Goal: Information Seeking & Learning: Learn about a topic

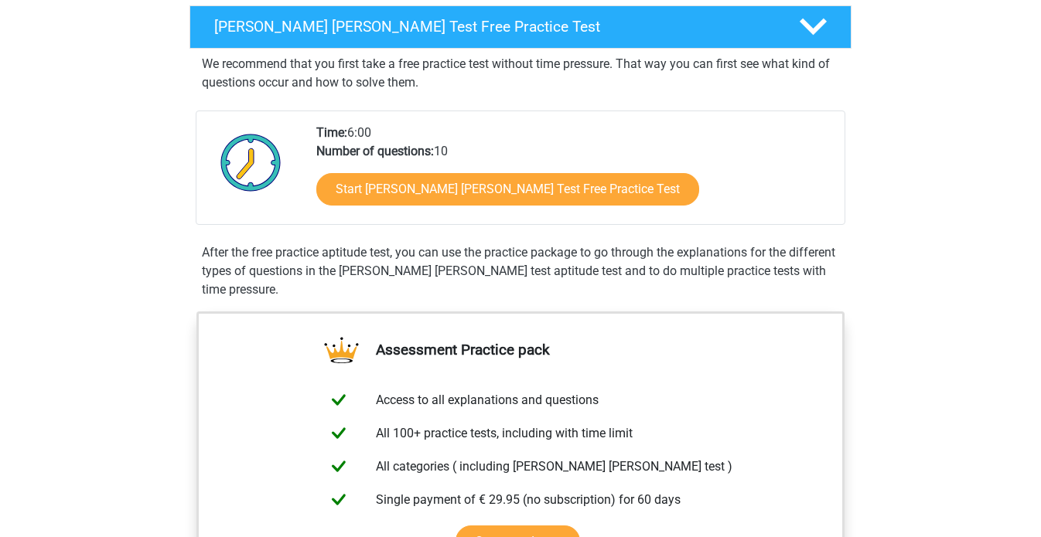
scroll to position [11, 0]
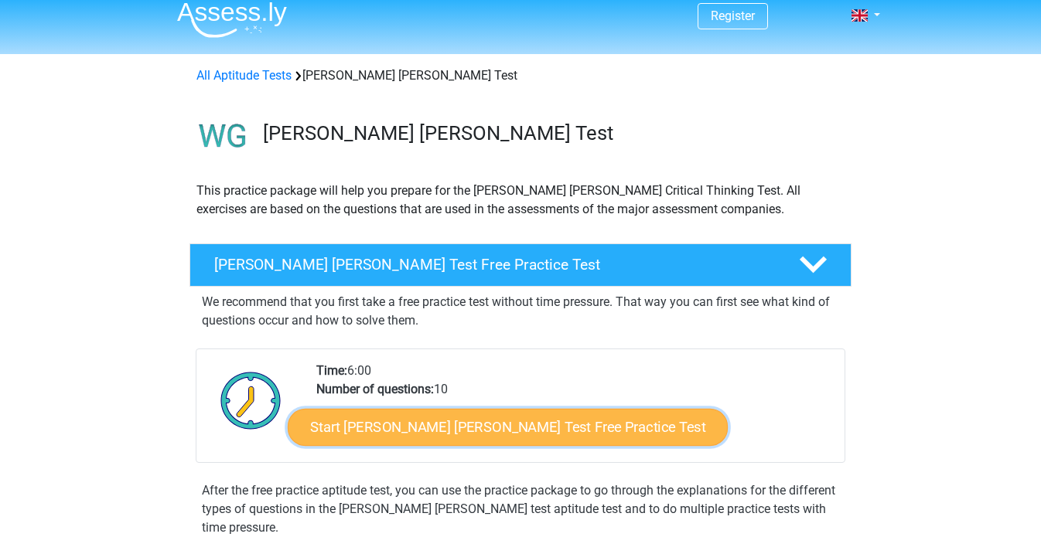
click at [468, 417] on link "Start Watson Glaser Test Free Practice Test" at bounding box center [508, 427] width 440 height 37
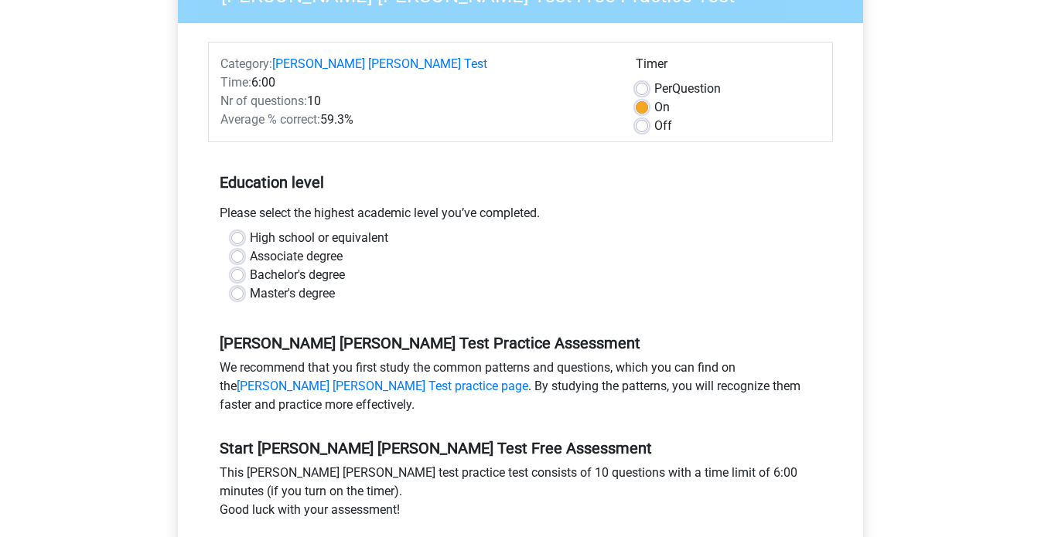
scroll to position [180, 0]
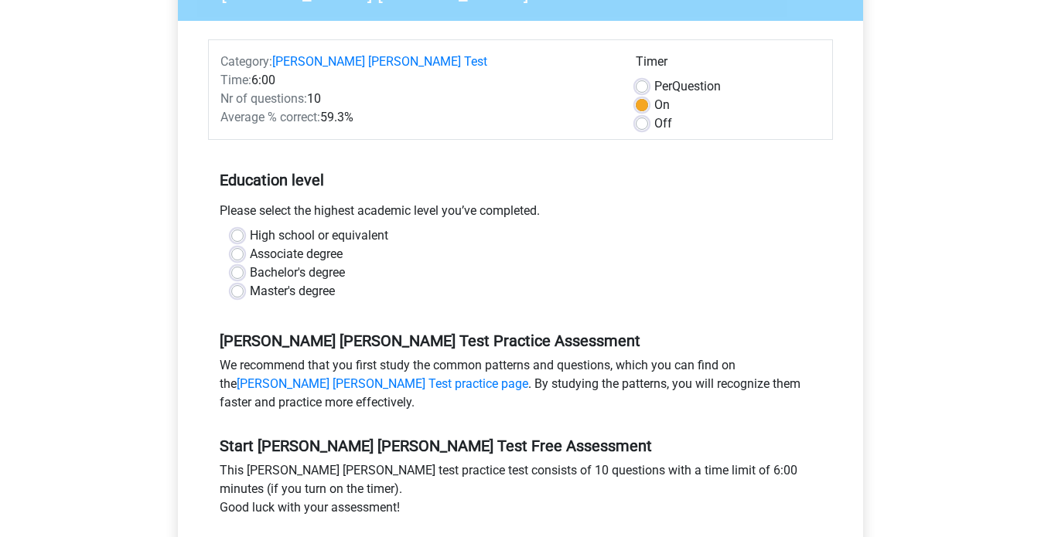
click at [287, 264] on label "Bachelor's degree" at bounding box center [297, 273] width 95 height 19
click at [244, 264] on input "Bachelor's degree" at bounding box center [237, 271] width 12 height 15
radio input "true"
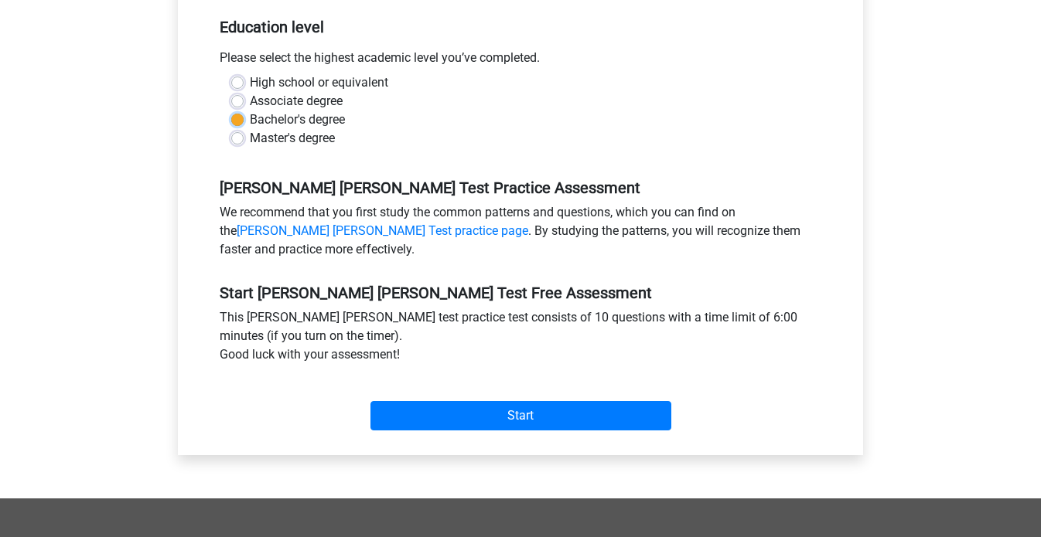
scroll to position [334, 0]
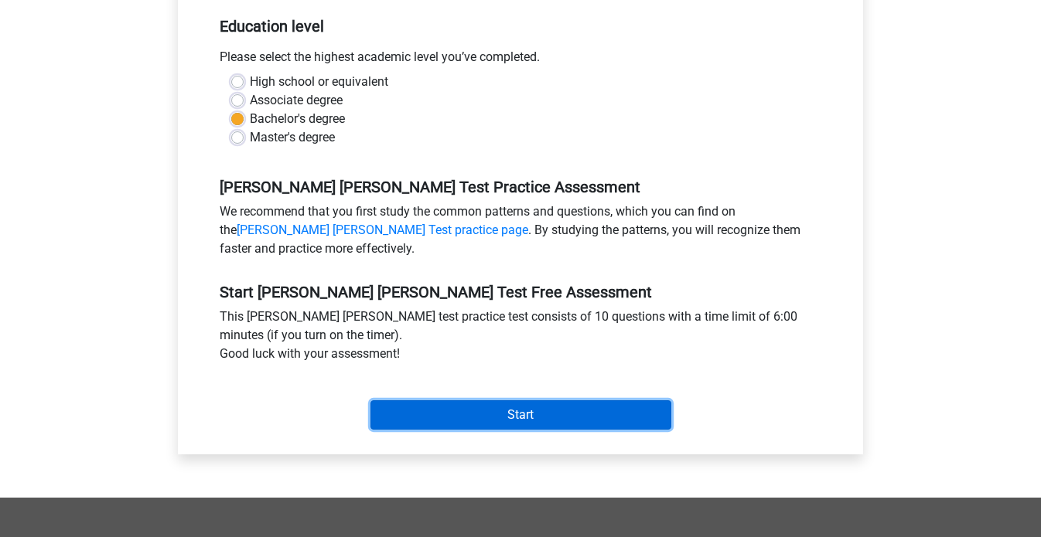
click at [417, 401] on input "Start" at bounding box center [520, 415] width 301 height 29
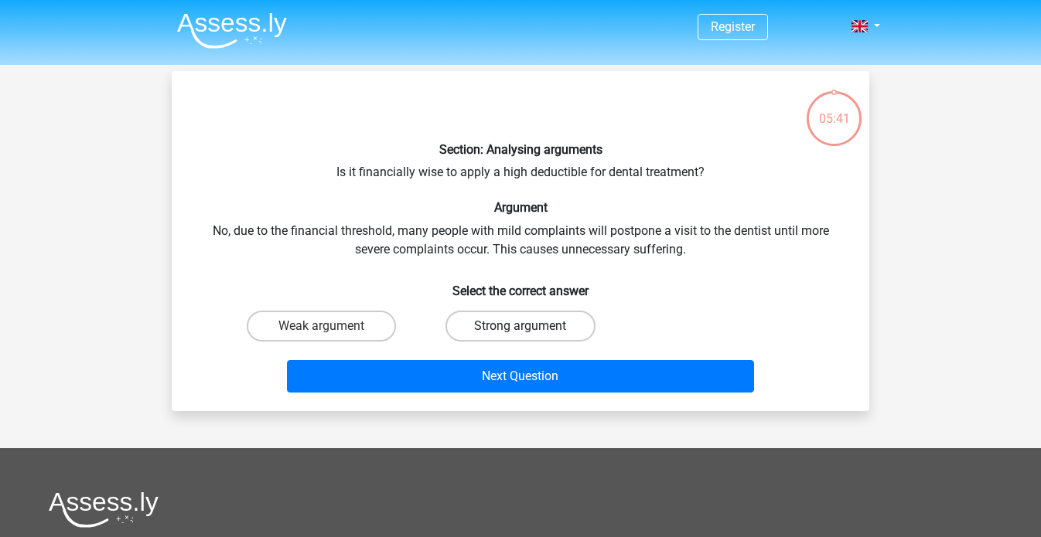
click at [457, 312] on label "Strong argument" at bounding box center [519, 326] width 149 height 31
click at [520, 326] on input "Strong argument" at bounding box center [525, 331] width 10 height 10
radio input "true"
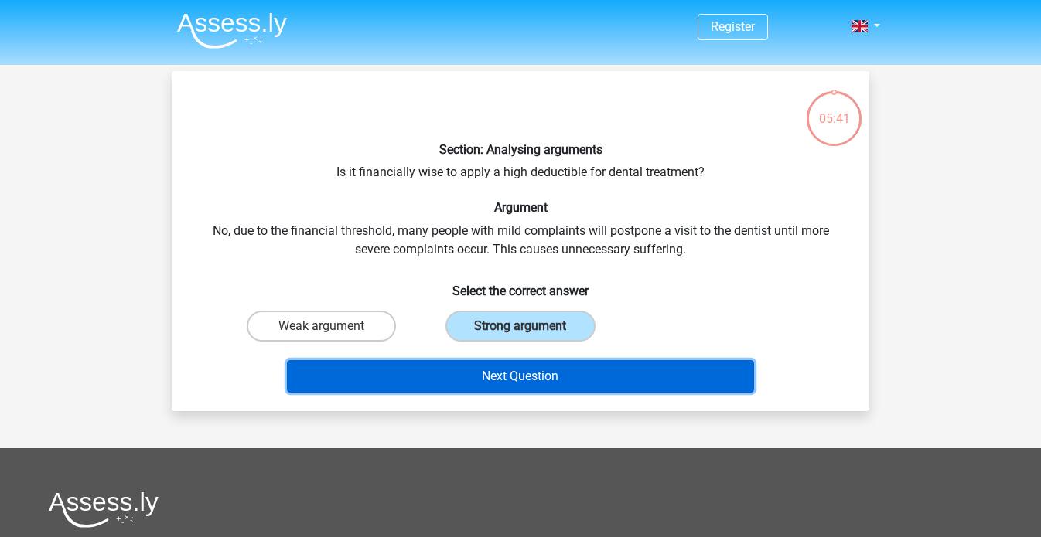
click at [452, 380] on button "Next Question" at bounding box center [521, 376] width 468 height 32
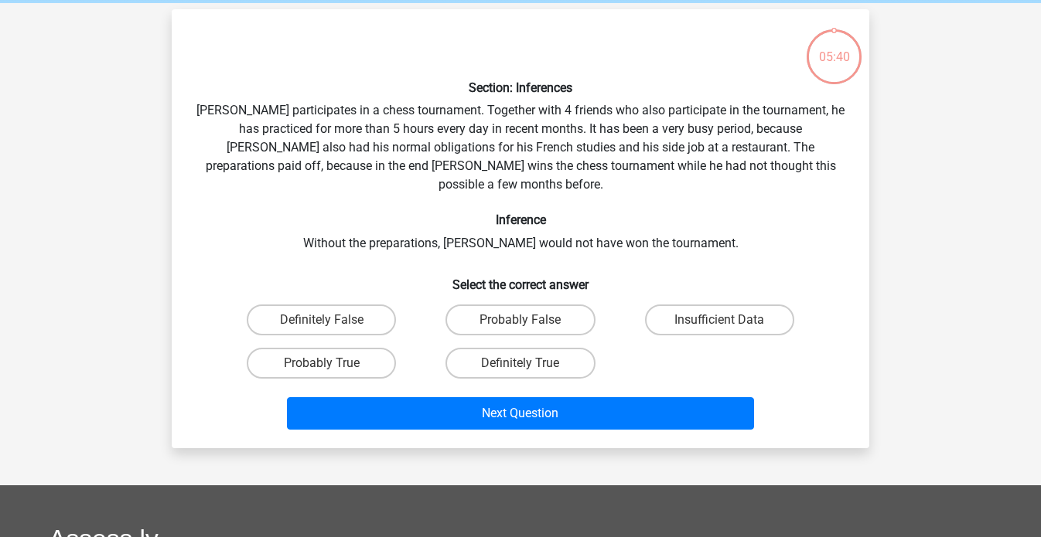
scroll to position [71, 0]
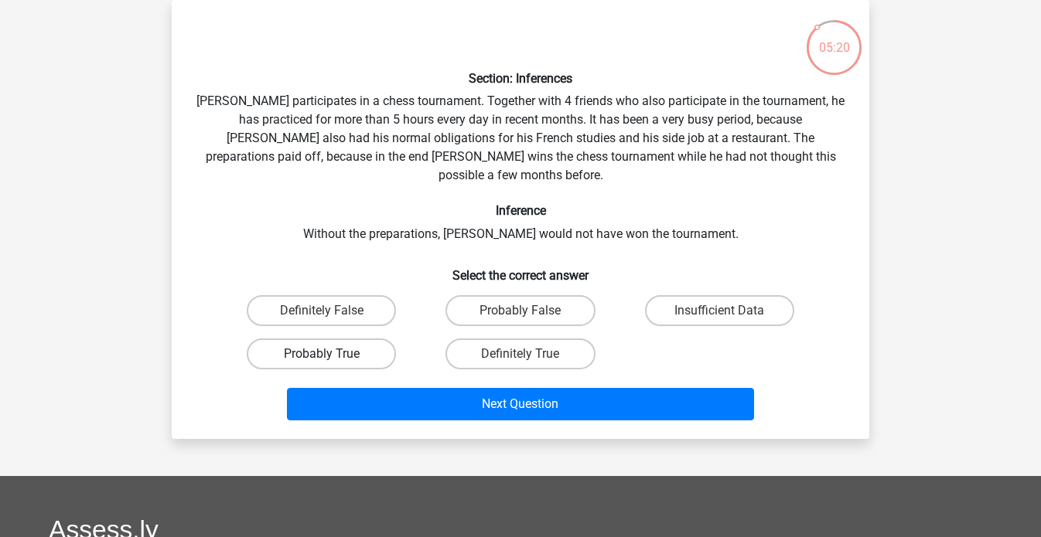
click at [352, 339] on label "Probably True" at bounding box center [321, 354] width 149 height 31
click at [332, 354] on input "Probably True" at bounding box center [327, 359] width 10 height 10
radio input "true"
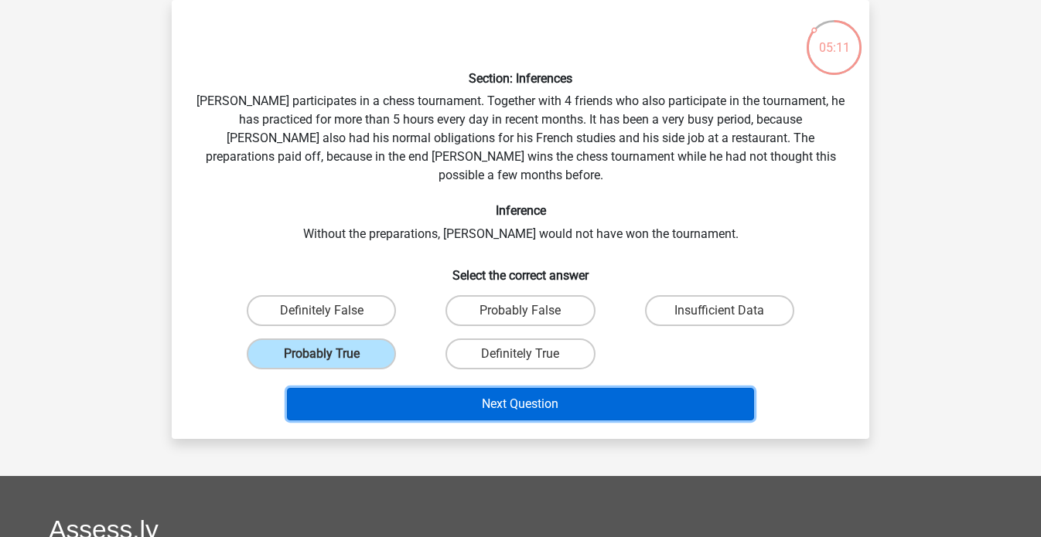
click at [450, 388] on button "Next Question" at bounding box center [521, 404] width 468 height 32
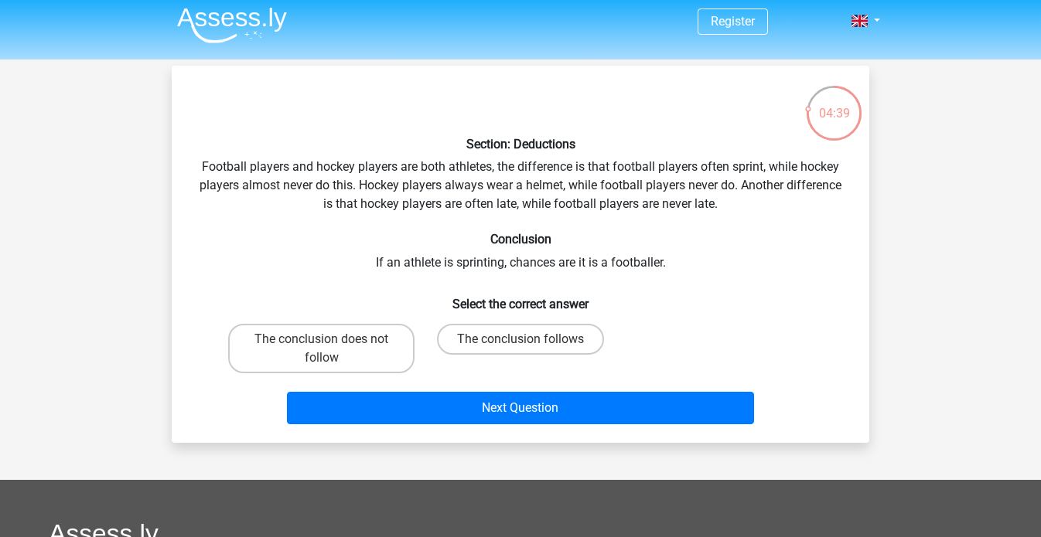
scroll to position [2, 0]
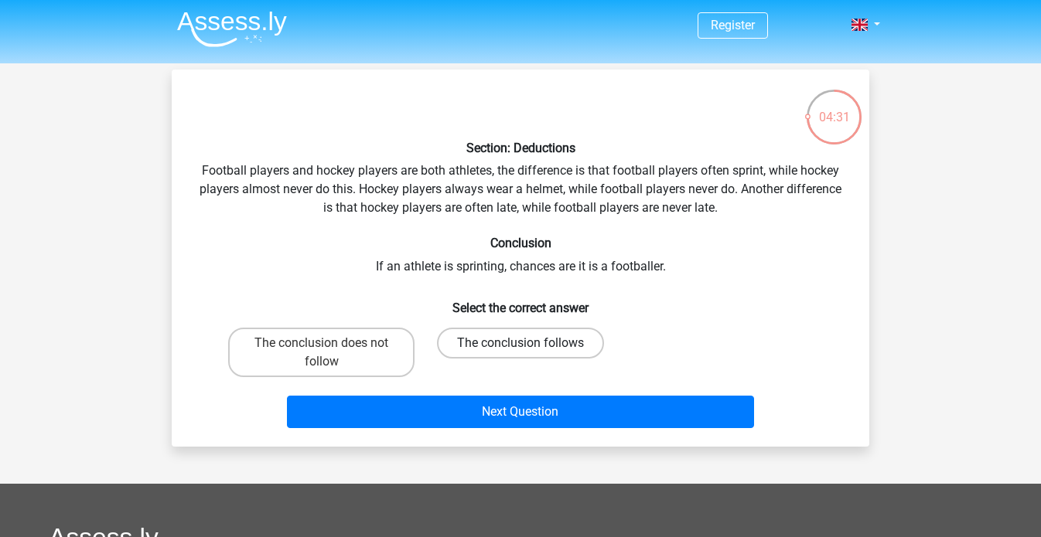
click at [493, 328] on label "The conclusion follows" at bounding box center [520, 343] width 167 height 31
click at [520, 343] on input "The conclusion follows" at bounding box center [525, 348] width 10 height 10
radio input "true"
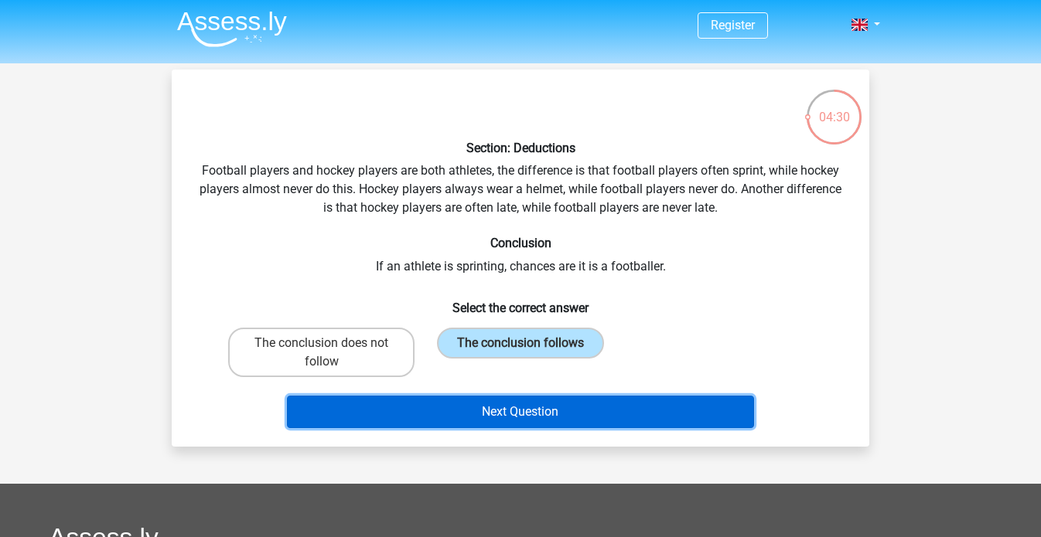
click at [485, 423] on button "Next Question" at bounding box center [521, 412] width 468 height 32
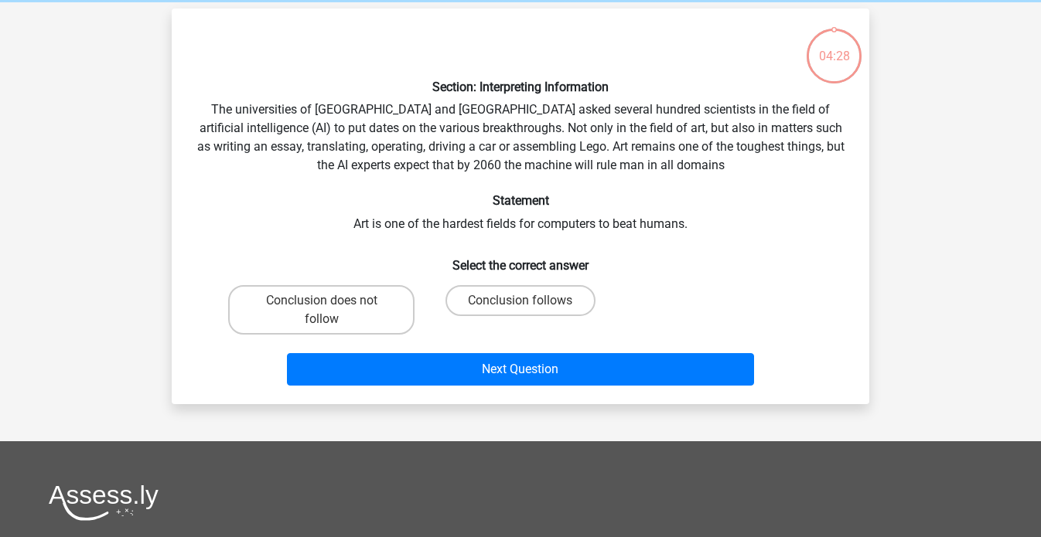
scroll to position [71, 0]
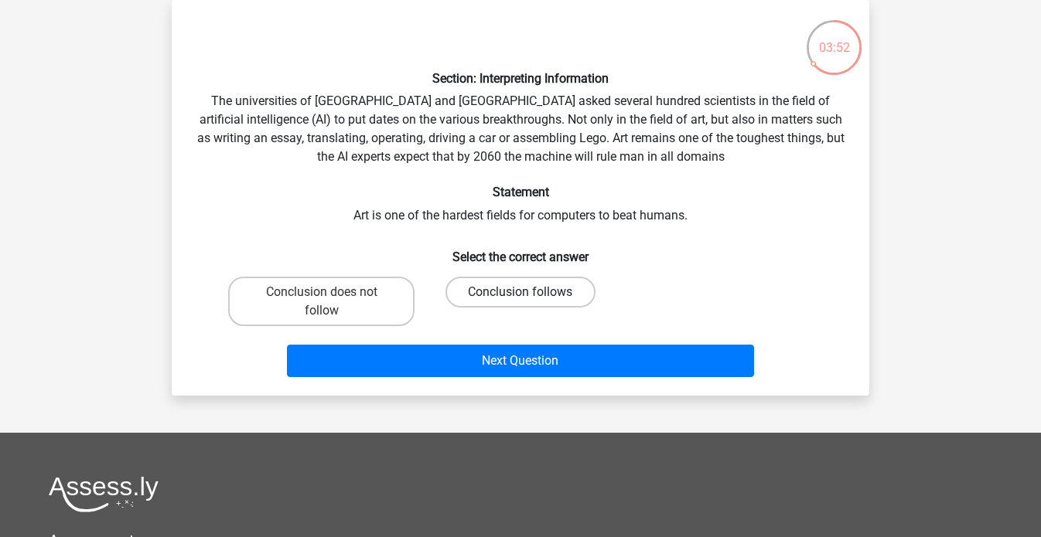
click at [471, 299] on label "Conclusion follows" at bounding box center [519, 292] width 149 height 31
click at [520, 299] on input "Conclusion follows" at bounding box center [525, 297] width 10 height 10
radio input "true"
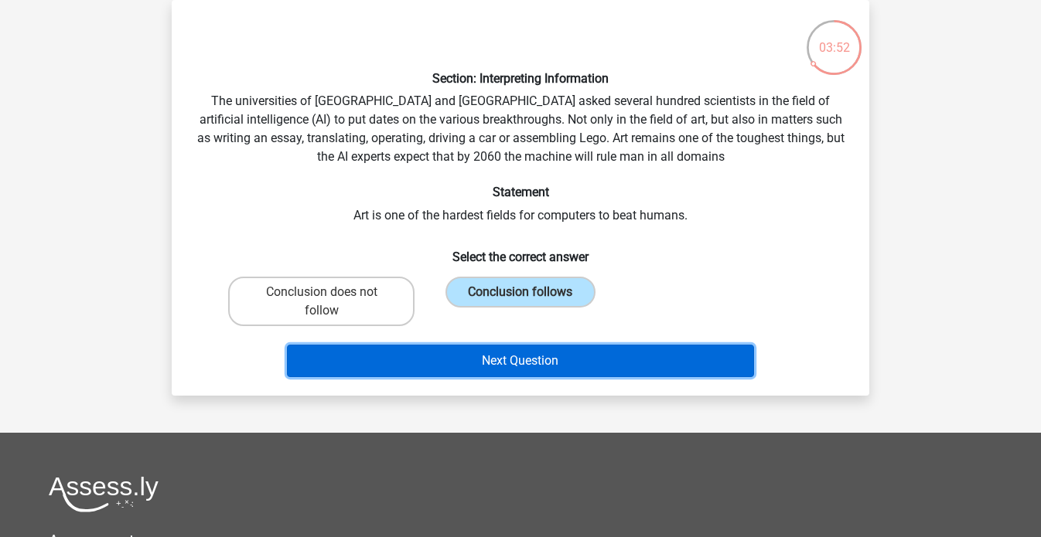
click at [474, 365] on button "Next Question" at bounding box center [521, 361] width 468 height 32
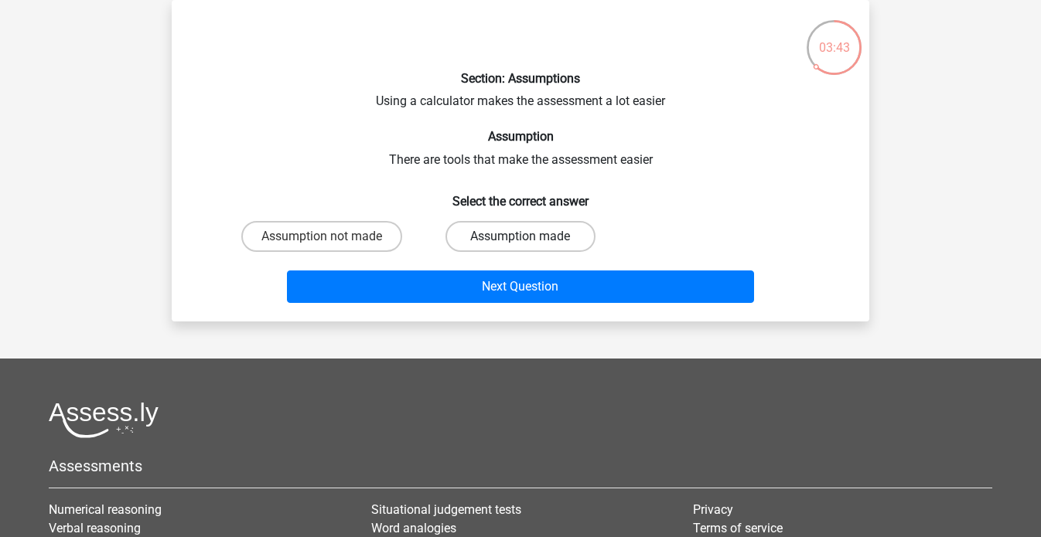
click at [478, 230] on label "Assumption made" at bounding box center [519, 236] width 149 height 31
click at [520, 237] on input "Assumption made" at bounding box center [525, 242] width 10 height 10
radio input "true"
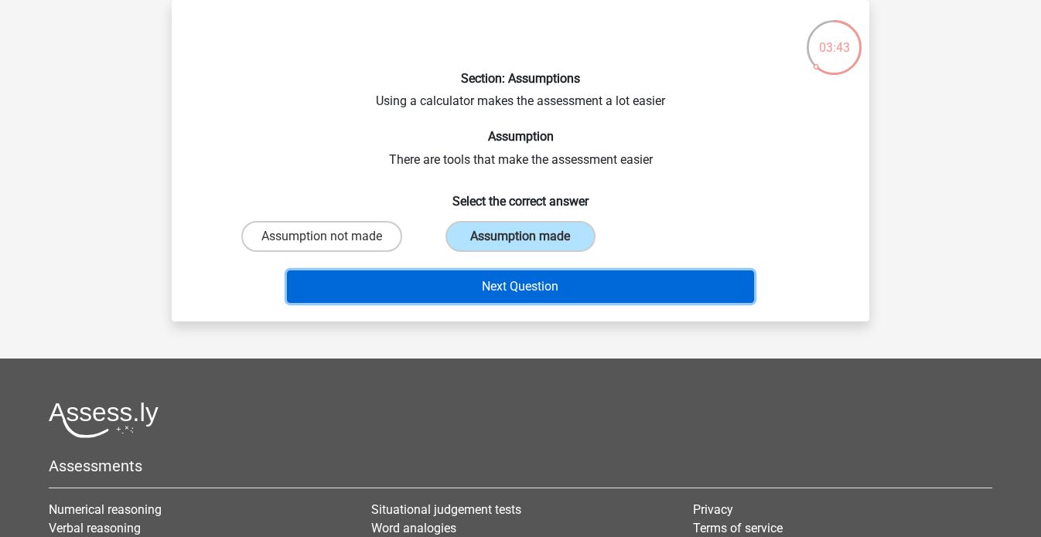
click at [503, 290] on button "Next Question" at bounding box center [521, 287] width 468 height 32
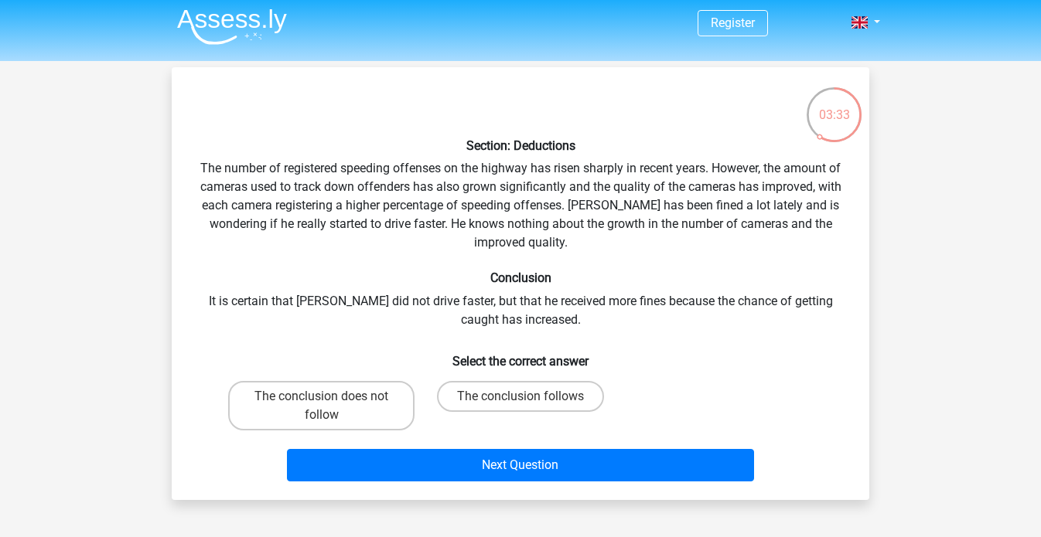
scroll to position [0, 0]
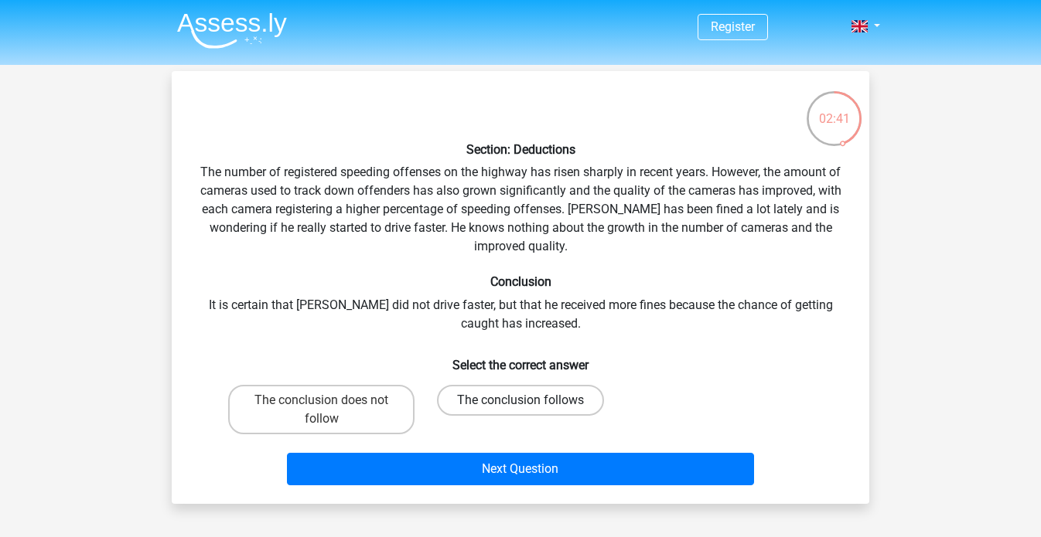
click at [471, 396] on label "The conclusion follows" at bounding box center [520, 400] width 167 height 31
click at [520, 401] on input "The conclusion follows" at bounding box center [525, 406] width 10 height 10
radio input "true"
click at [466, 489] on div "Next Question" at bounding box center [520, 472] width 597 height 39
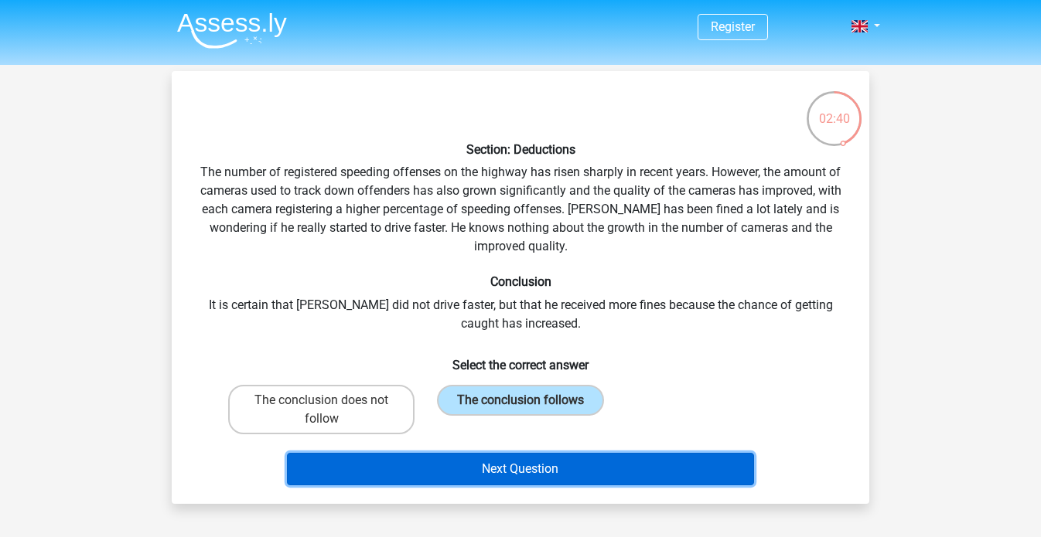
click at [463, 478] on button "Next Question" at bounding box center [521, 469] width 468 height 32
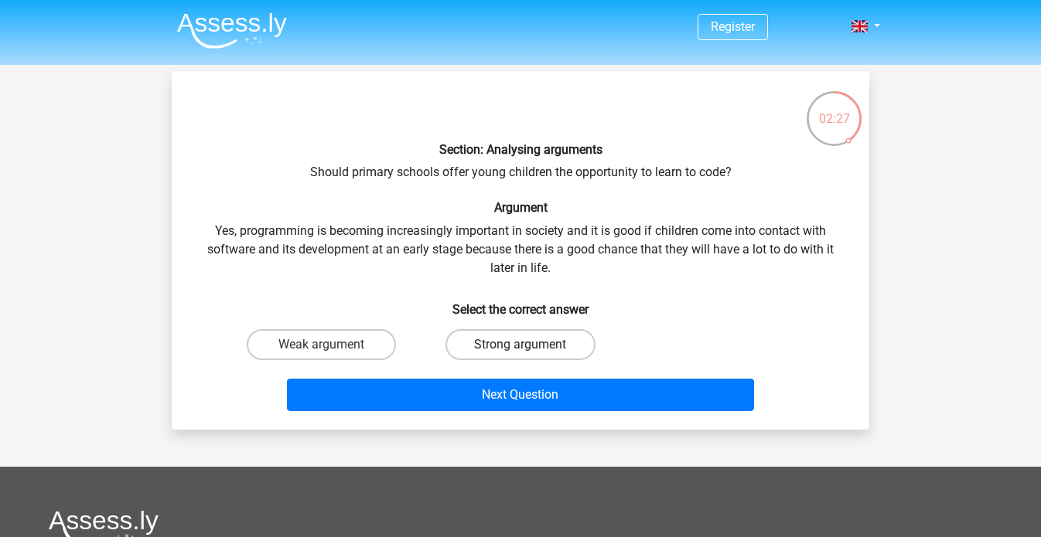
click at [484, 350] on label "Strong argument" at bounding box center [519, 344] width 149 height 31
click at [520, 350] on input "Strong argument" at bounding box center [525, 350] width 10 height 10
radio input "true"
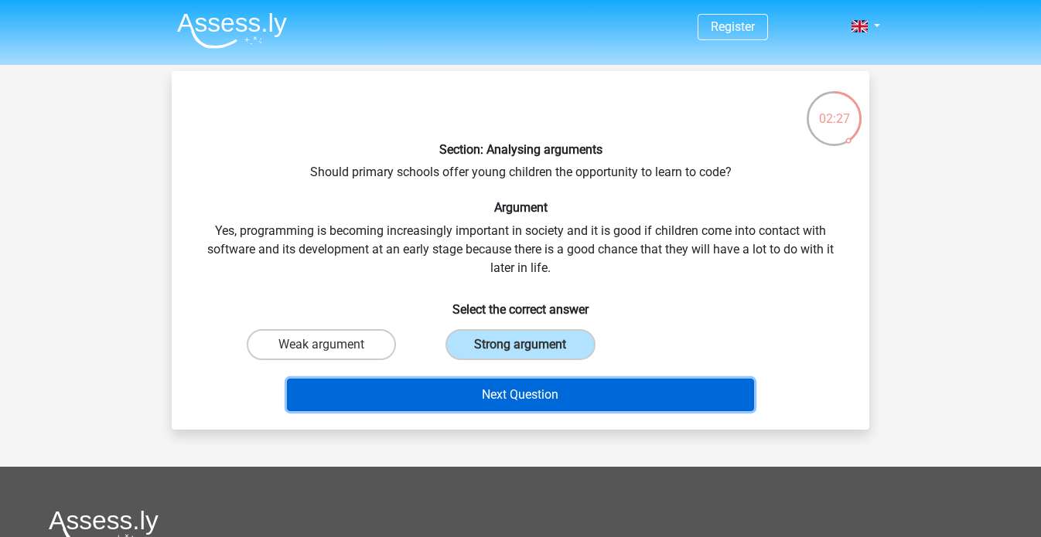
click at [461, 404] on button "Next Question" at bounding box center [521, 395] width 468 height 32
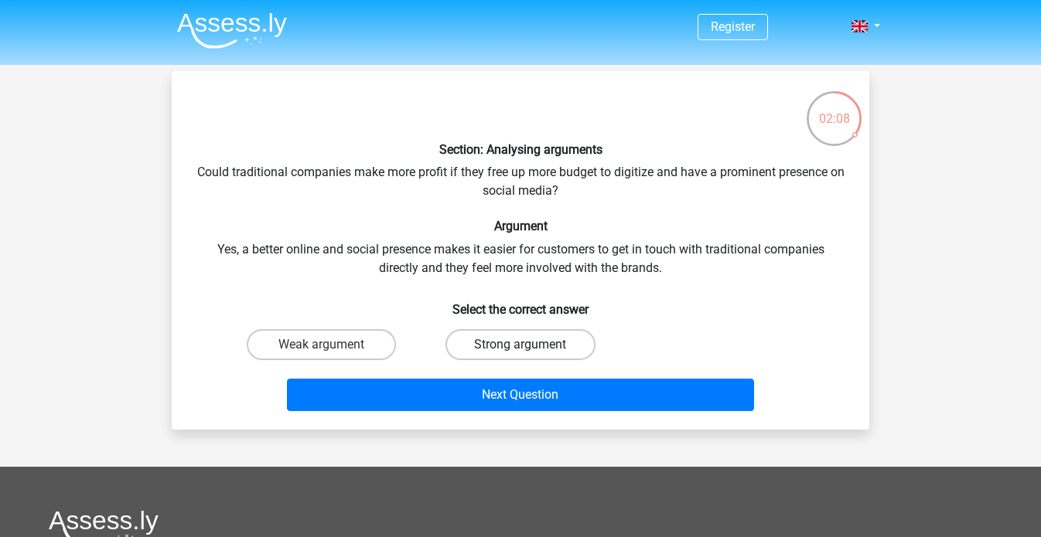
click at [477, 341] on label "Strong argument" at bounding box center [519, 344] width 149 height 31
click at [520, 345] on input "Strong argument" at bounding box center [525, 350] width 10 height 10
radio input "true"
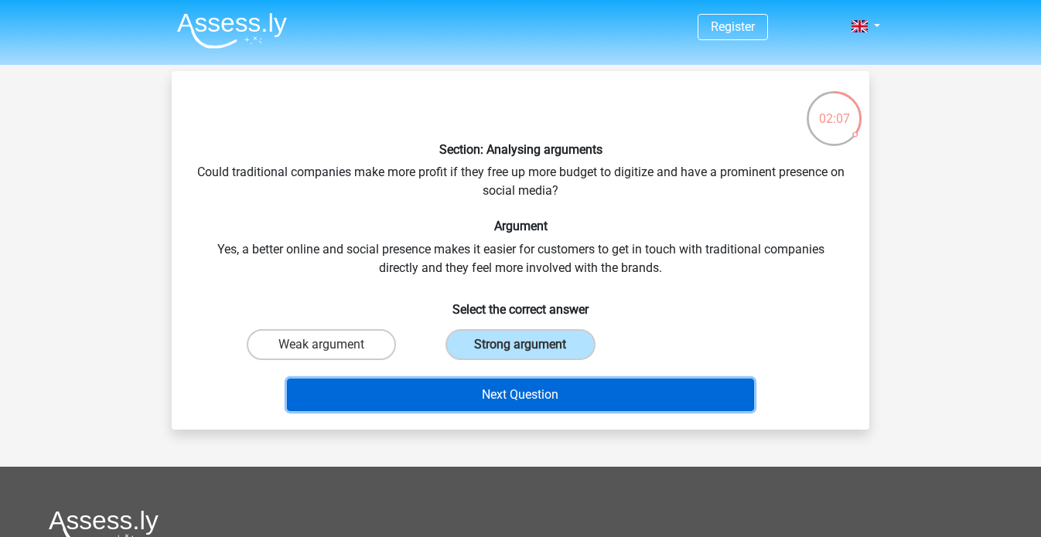
click at [483, 407] on button "Next Question" at bounding box center [521, 395] width 468 height 32
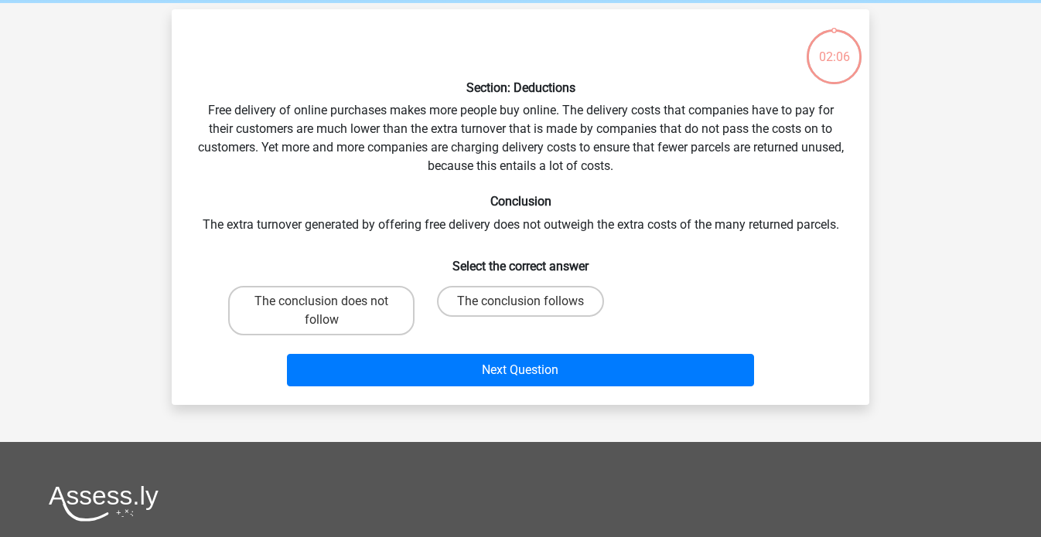
scroll to position [71, 0]
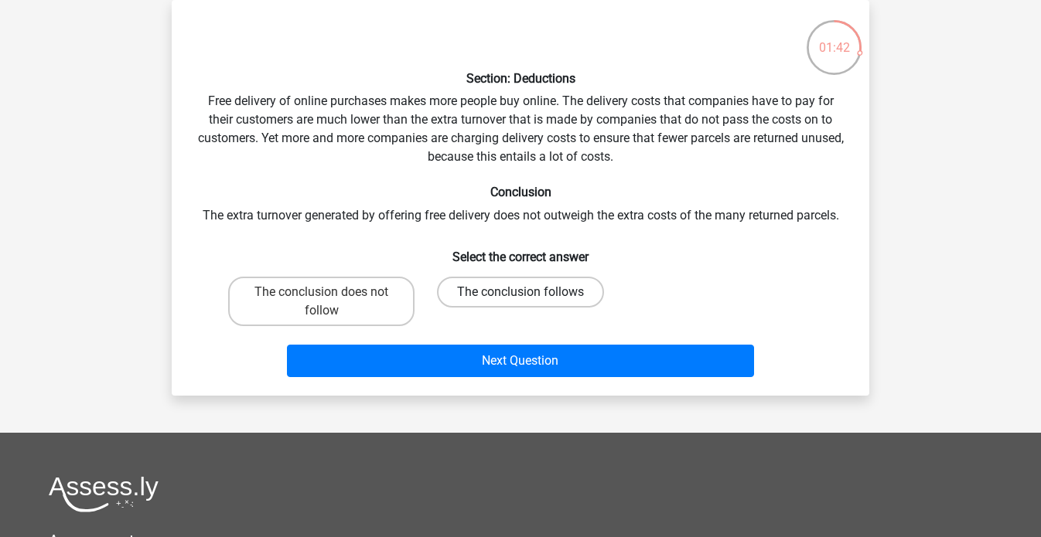
click at [517, 285] on label "The conclusion follows" at bounding box center [520, 292] width 167 height 31
click at [520, 292] on input "The conclusion follows" at bounding box center [525, 297] width 10 height 10
radio input "true"
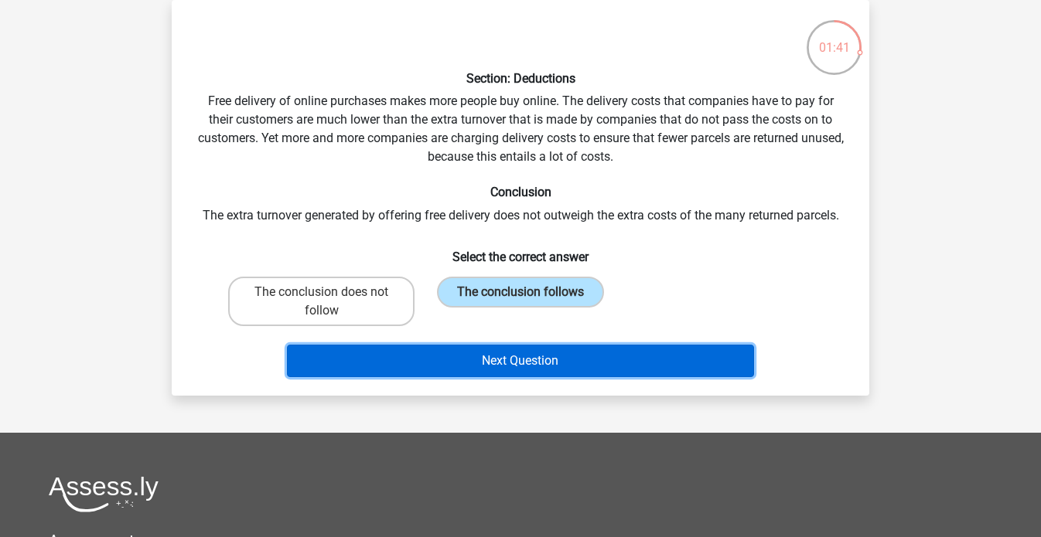
click at [490, 357] on button "Next Question" at bounding box center [521, 361] width 468 height 32
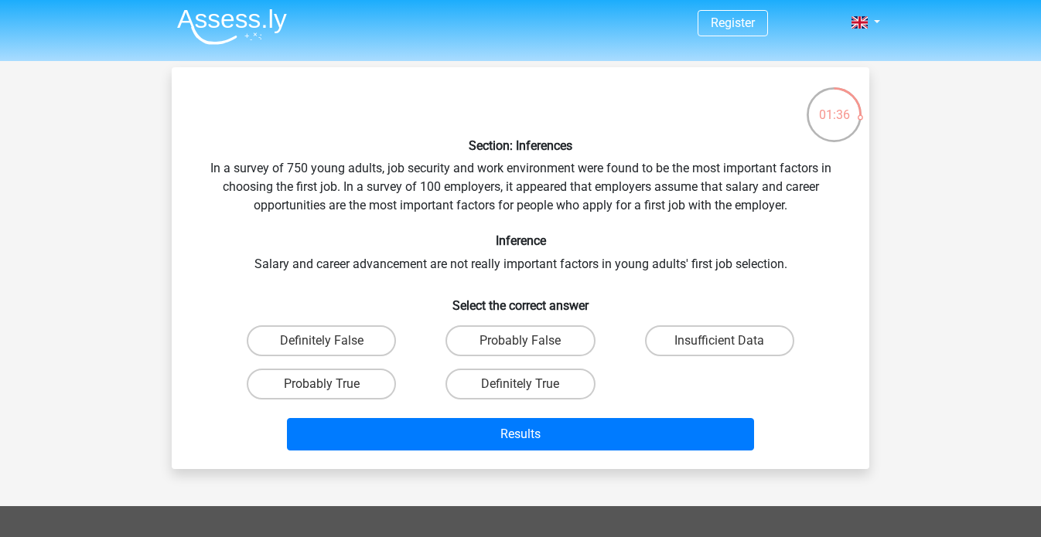
scroll to position [3, 0]
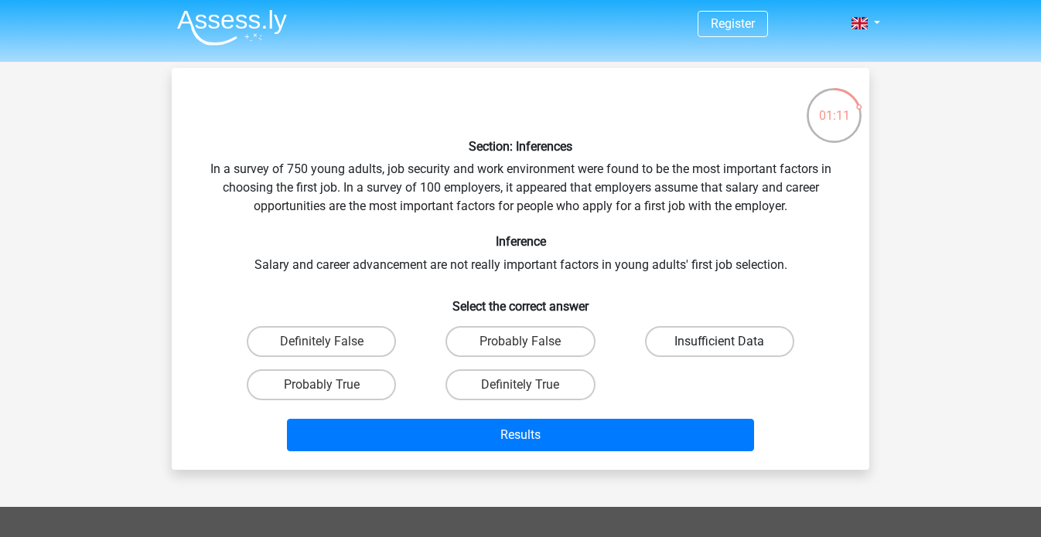
click at [708, 334] on label "Insufficient Data" at bounding box center [719, 341] width 149 height 31
click at [719, 342] on input "Insufficient Data" at bounding box center [724, 347] width 10 height 10
radio input "true"
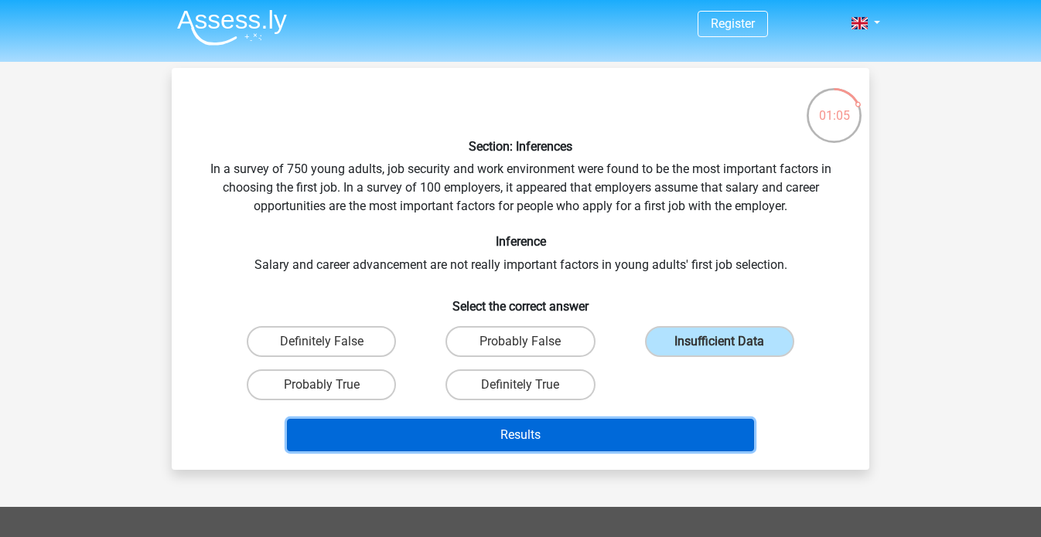
click at [633, 439] on button "Results" at bounding box center [521, 435] width 468 height 32
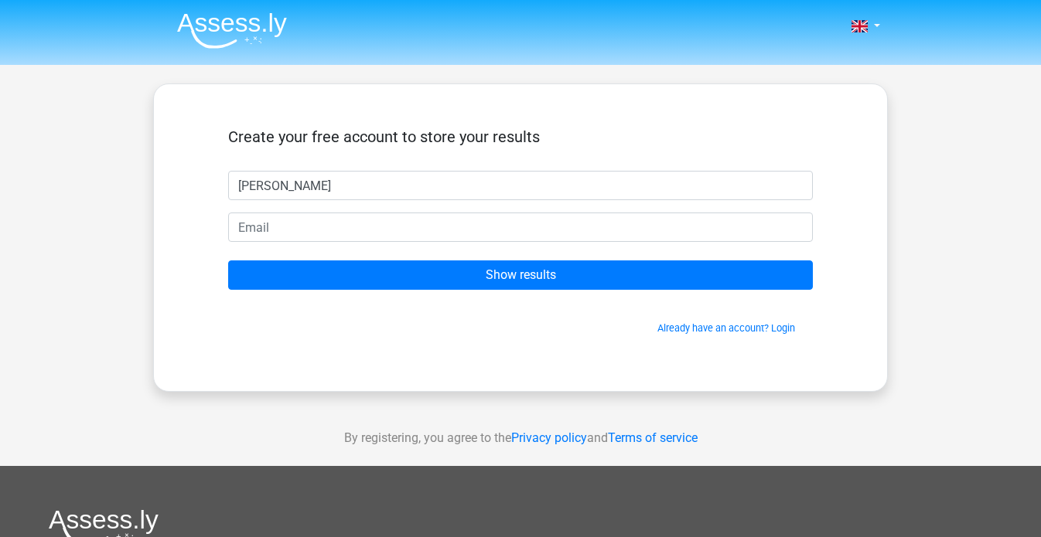
type input "Elena"
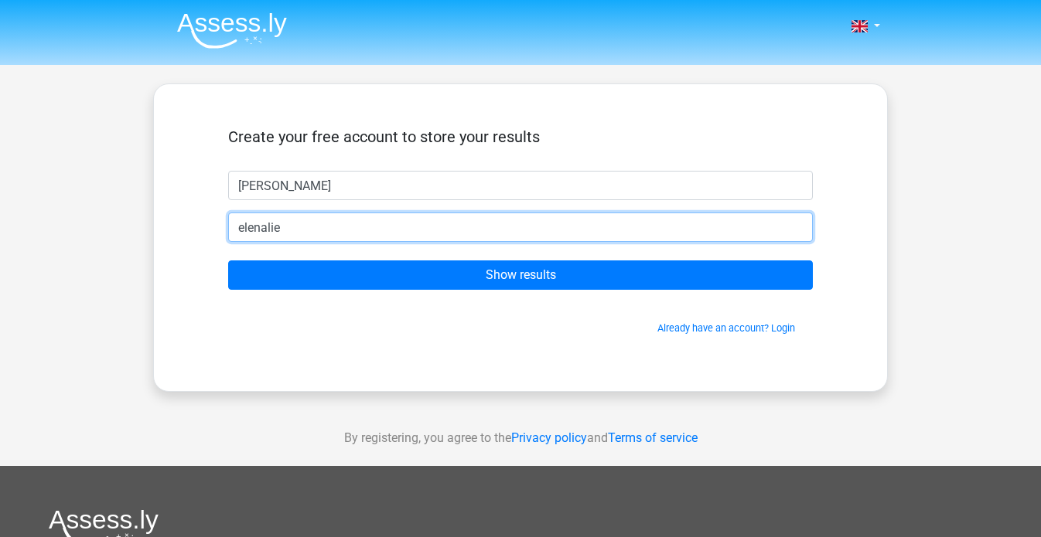
type input "elenalie717@gmail.com"
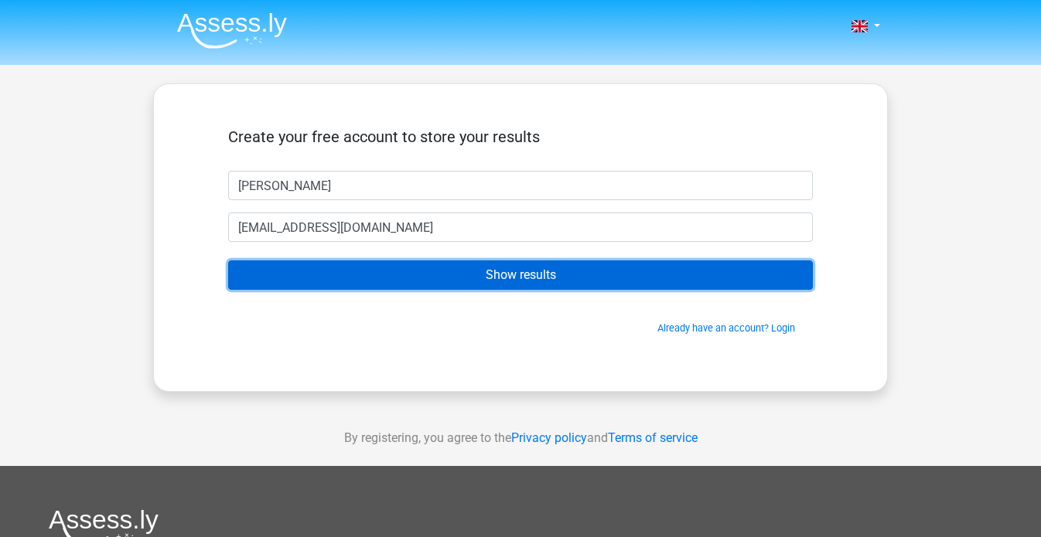
click at [633, 275] on input "Show results" at bounding box center [520, 275] width 585 height 29
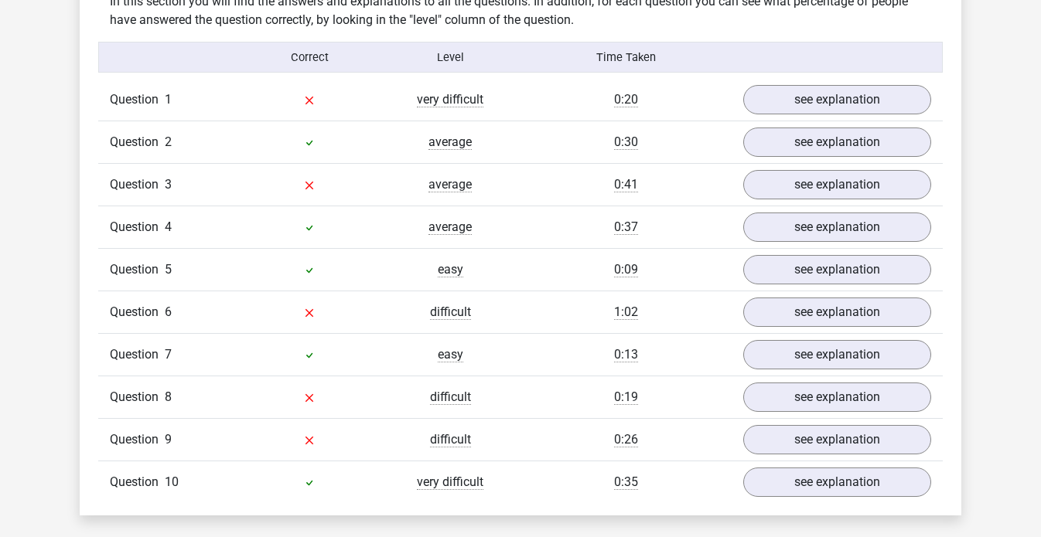
scroll to position [1234, 0]
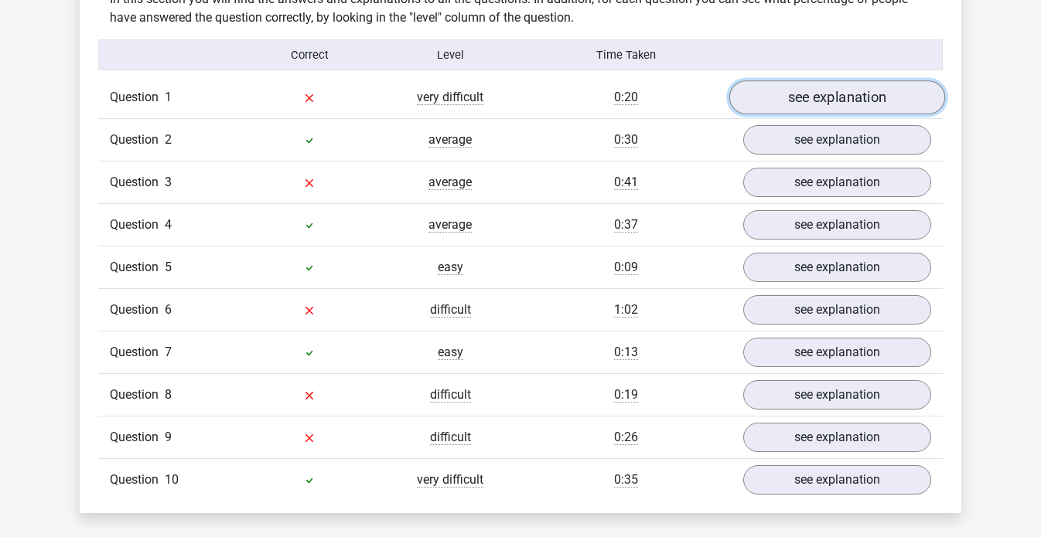
click at [786, 81] on link "see explanation" at bounding box center [837, 97] width 216 height 34
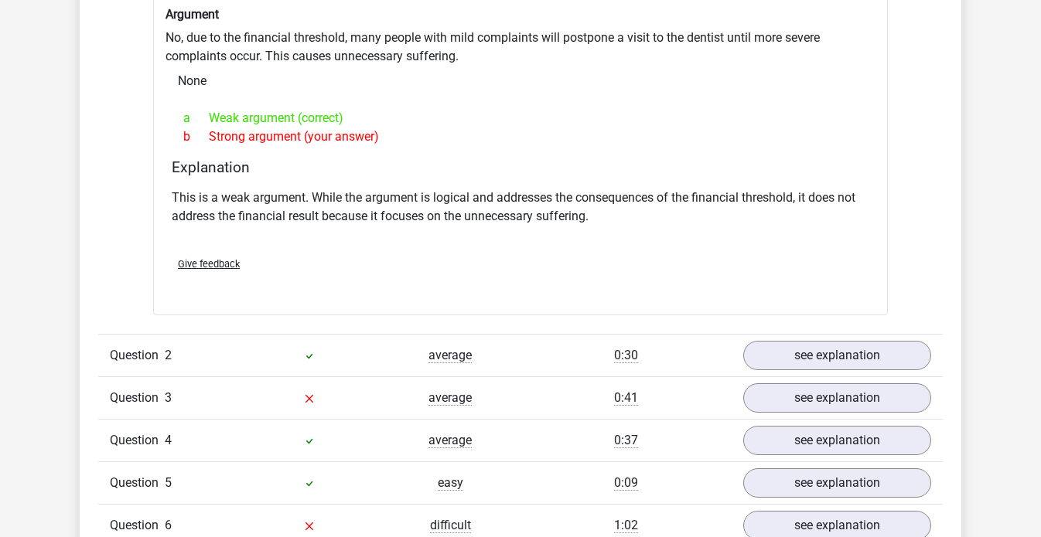
scroll to position [1450, 0]
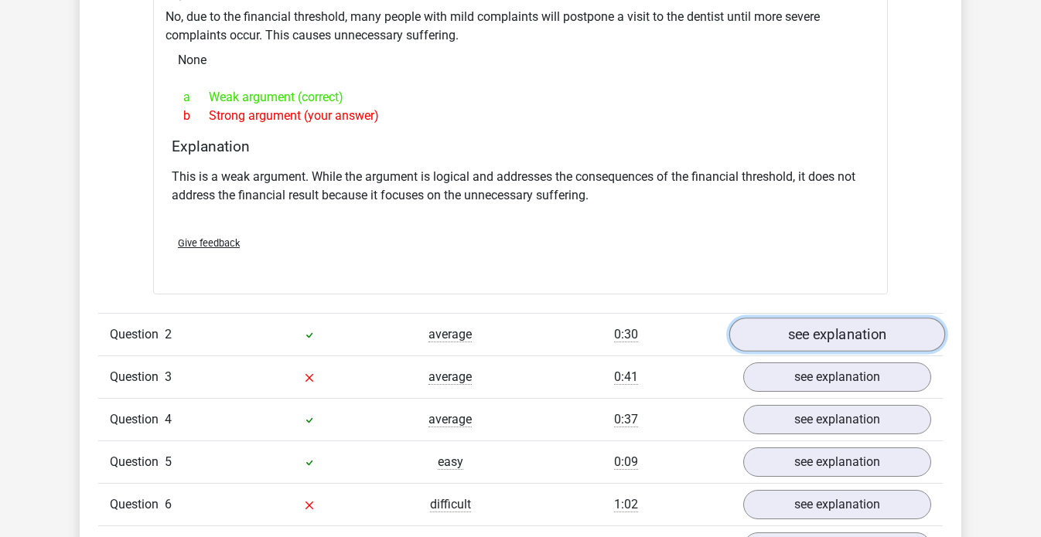
click at [814, 328] on link "see explanation" at bounding box center [837, 335] width 216 height 34
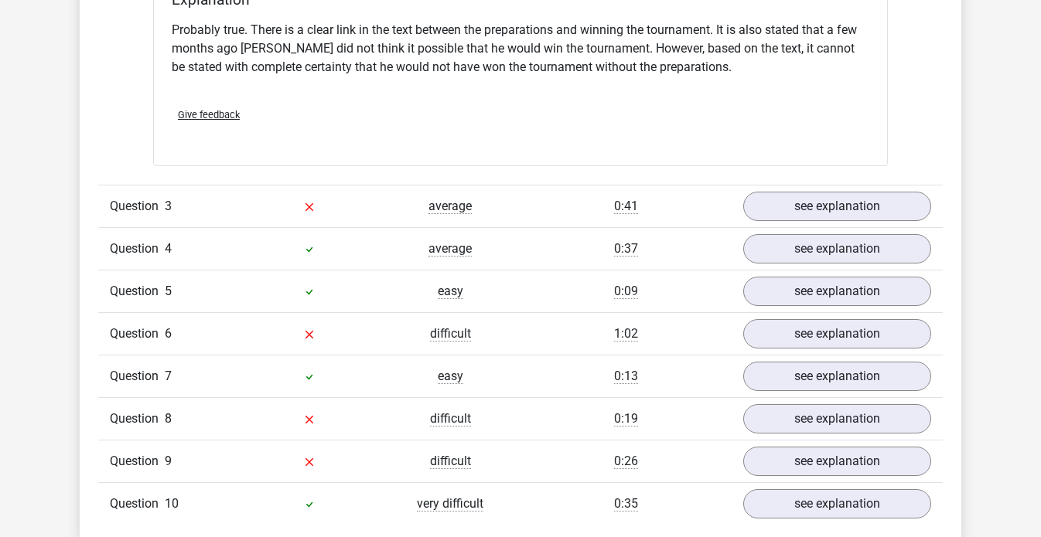
scroll to position [2124, 0]
click at [767, 204] on link "see explanation" at bounding box center [837, 206] width 216 height 34
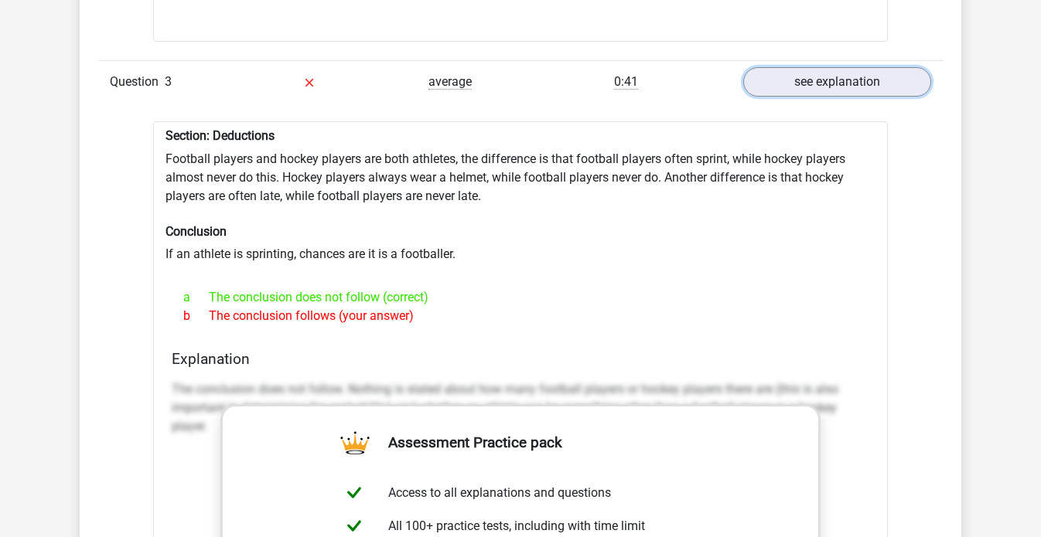
scroll to position [2175, 0]
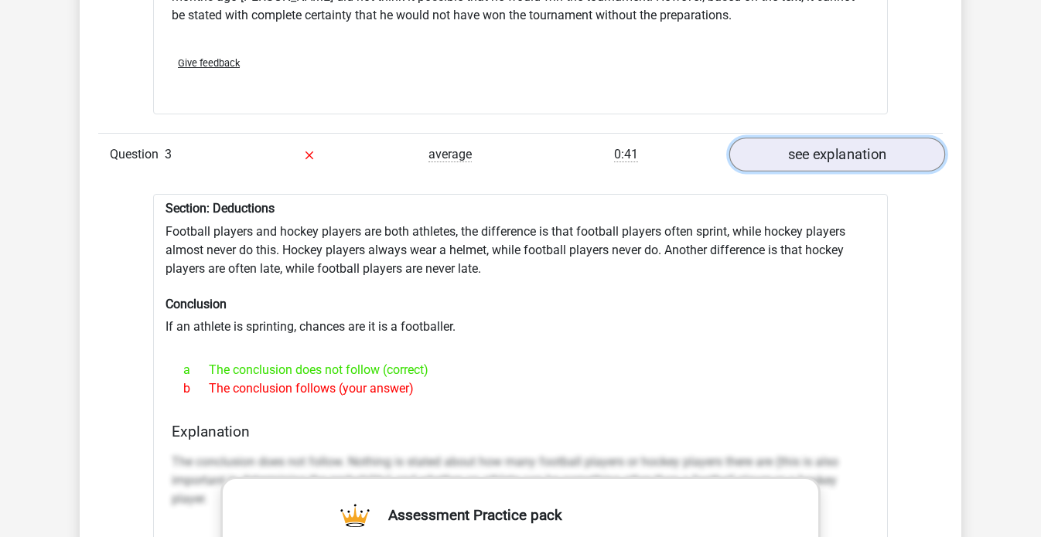
click at [802, 138] on link "see explanation" at bounding box center [837, 155] width 216 height 34
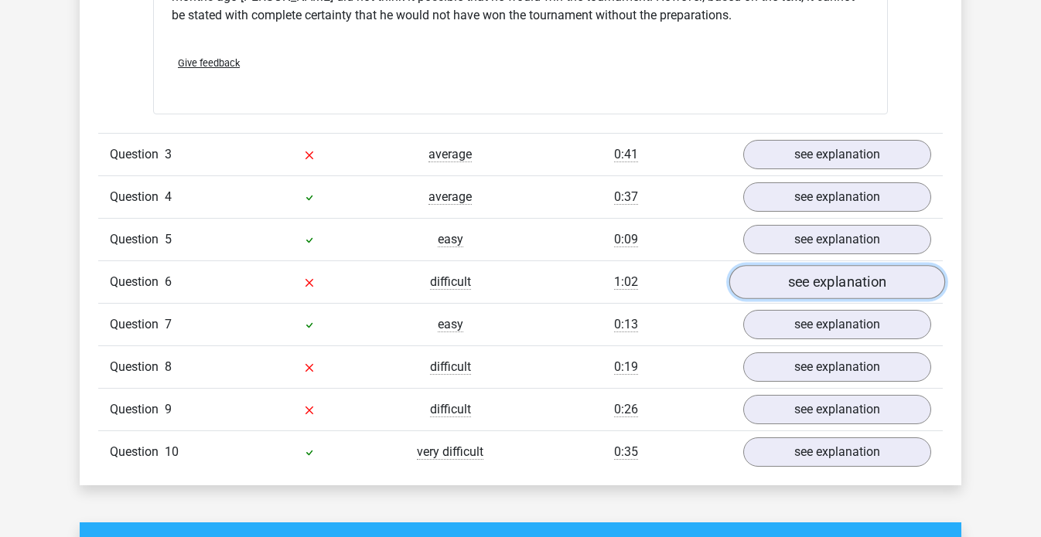
click at [782, 265] on link "see explanation" at bounding box center [837, 282] width 216 height 34
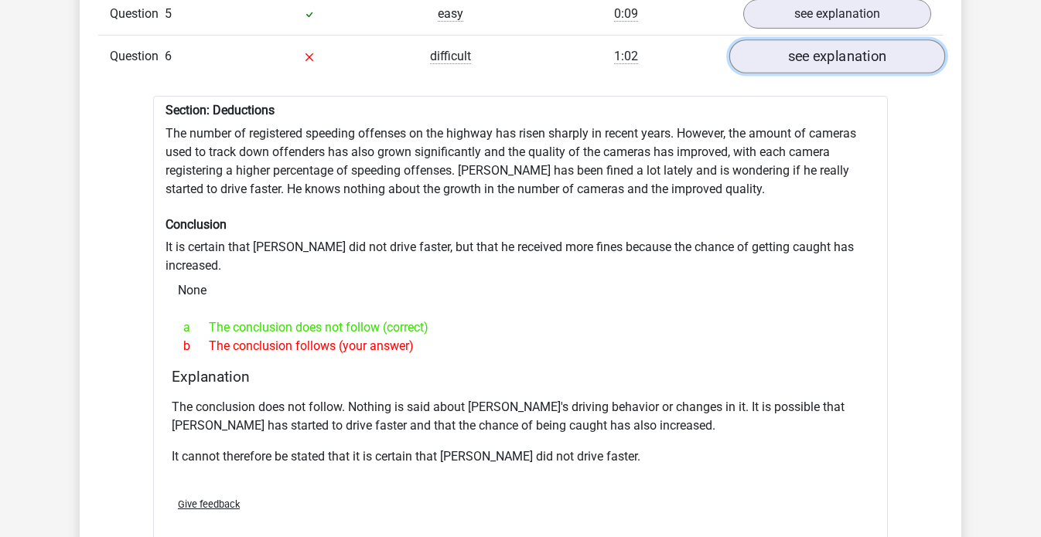
scroll to position [2399, 0]
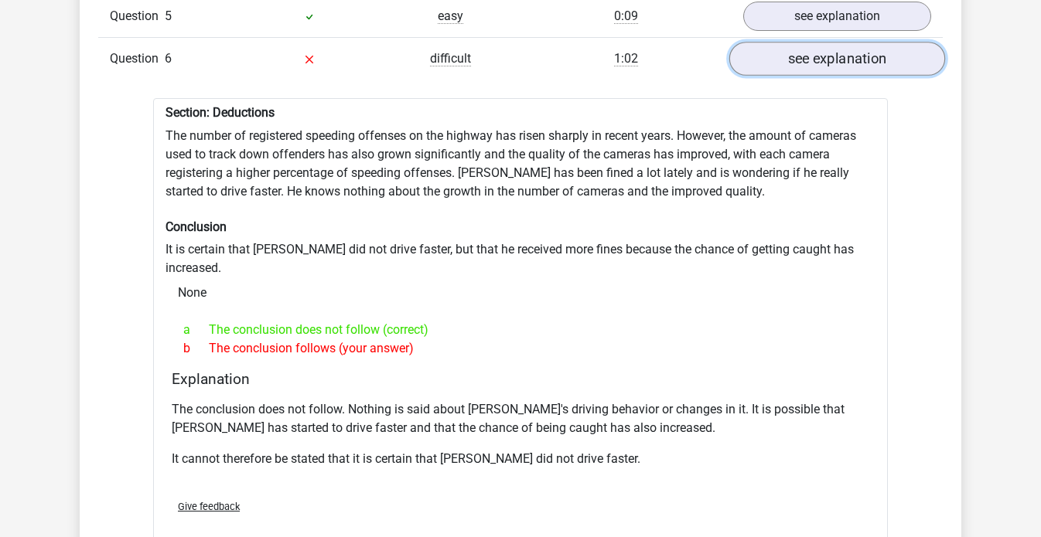
click at [833, 49] on link "see explanation" at bounding box center [837, 59] width 216 height 34
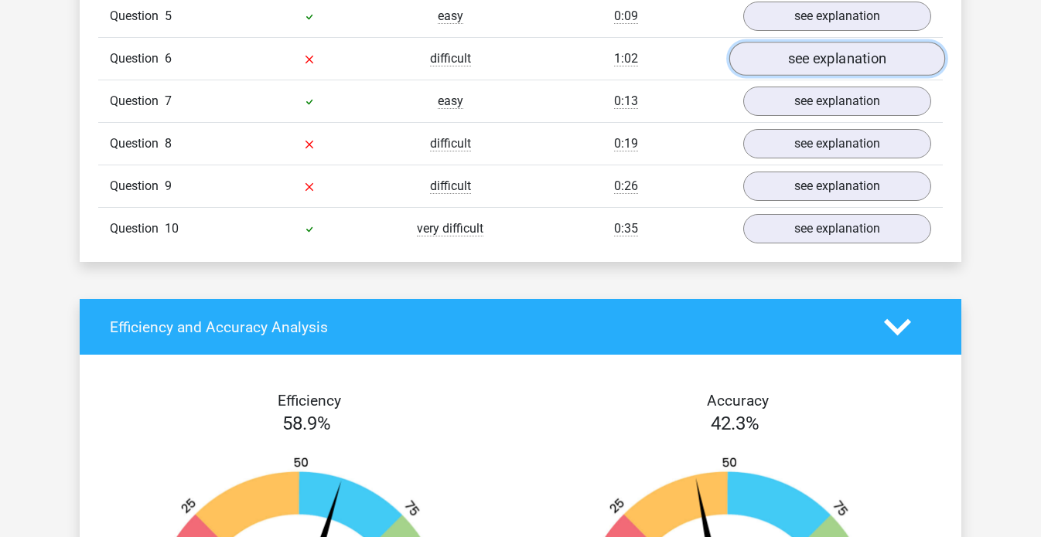
click at [821, 53] on link "see explanation" at bounding box center [837, 59] width 216 height 34
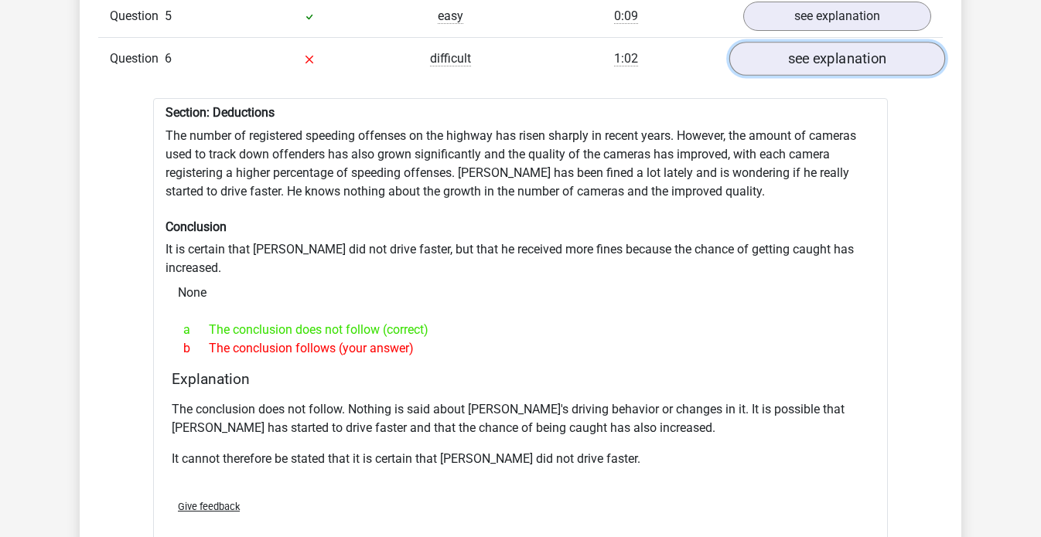
click at [820, 54] on link "see explanation" at bounding box center [837, 59] width 216 height 34
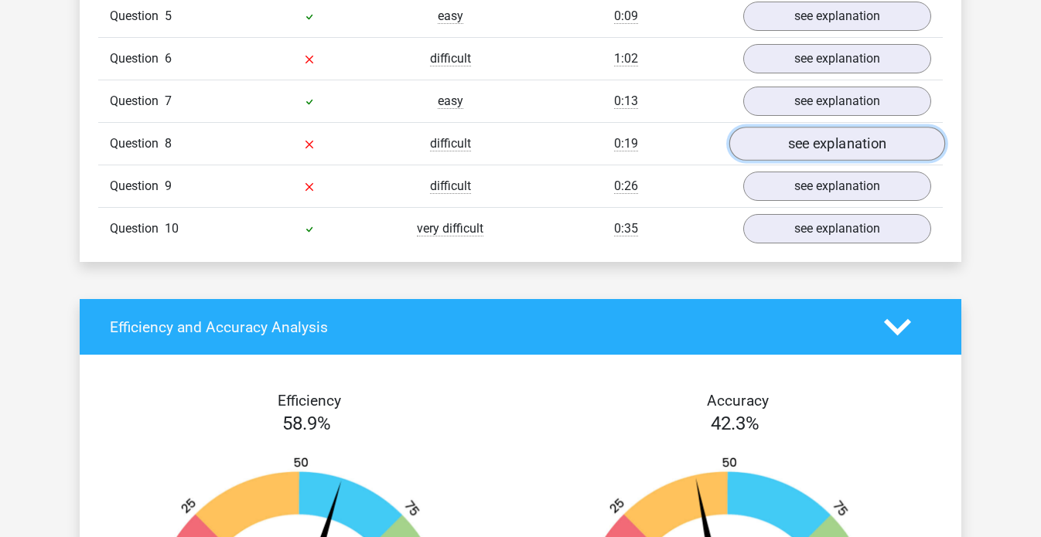
click at [818, 131] on link "see explanation" at bounding box center [837, 144] width 216 height 34
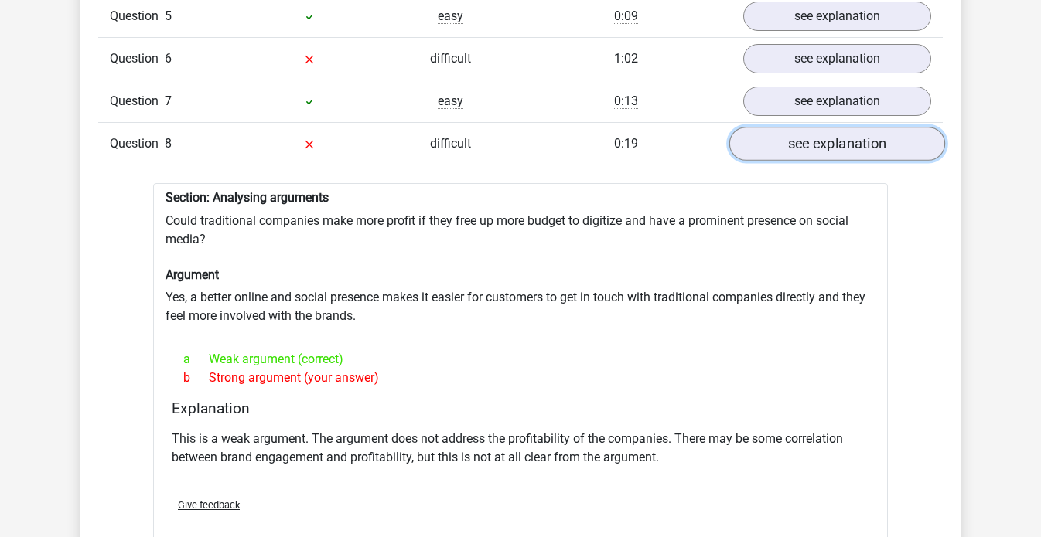
click at [797, 131] on link "see explanation" at bounding box center [837, 144] width 216 height 34
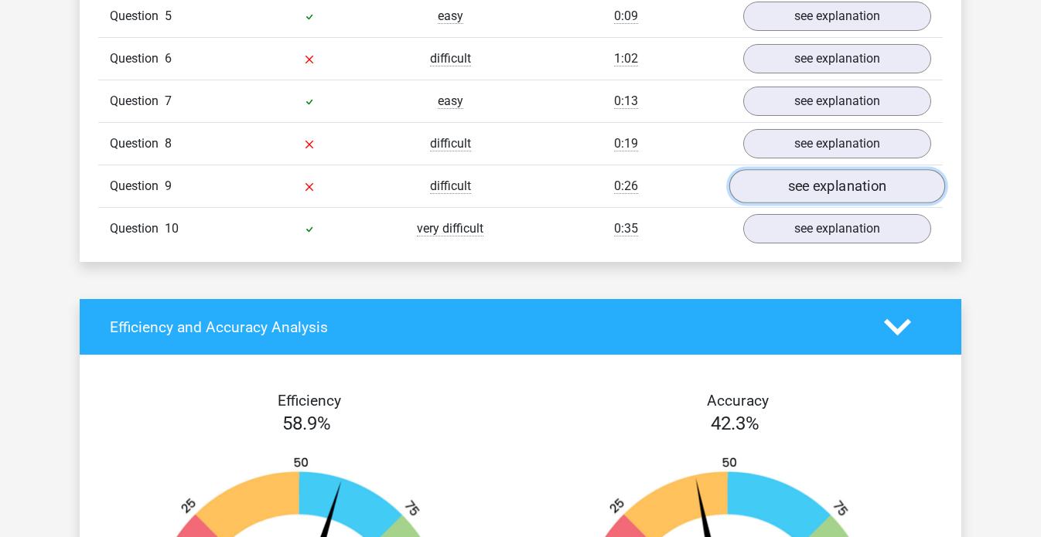
click at [774, 183] on link "see explanation" at bounding box center [837, 186] width 216 height 34
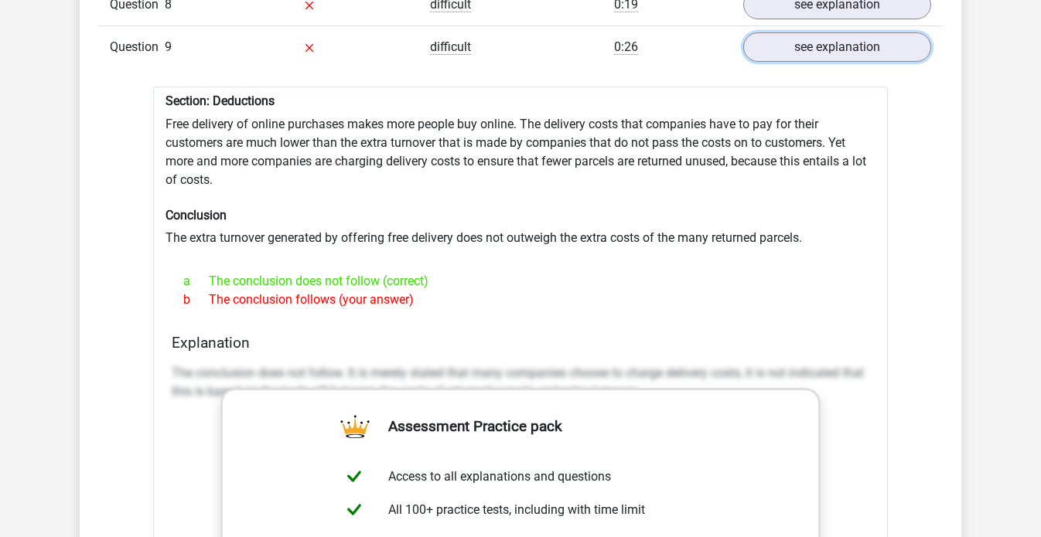
scroll to position [2413, 0]
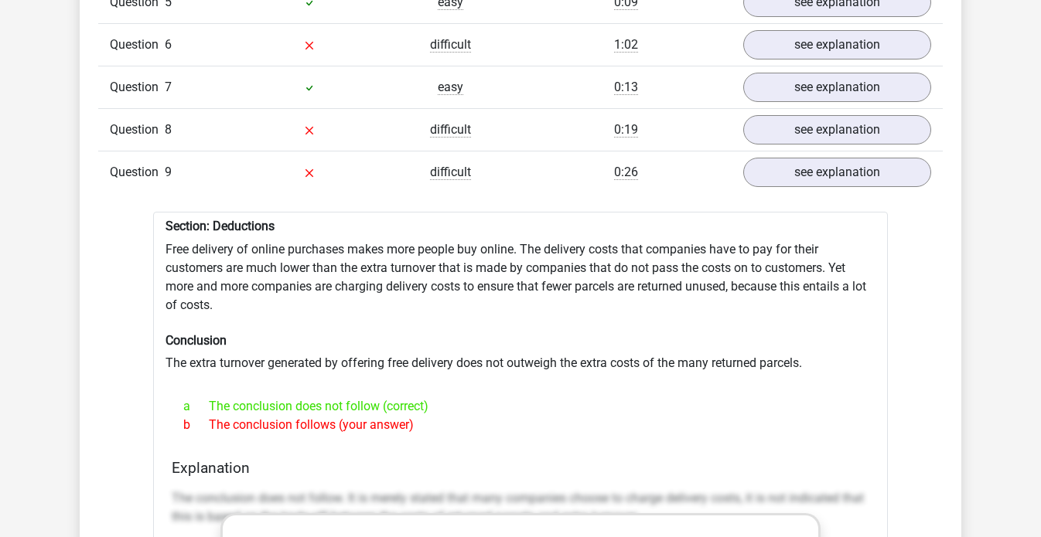
drag, startPoint x: 427, startPoint y: 415, endPoint x: 148, endPoint y: 237, distance: 330.4
copy div "Free delivery of online purchases makes more people buy online. The delivery co…"
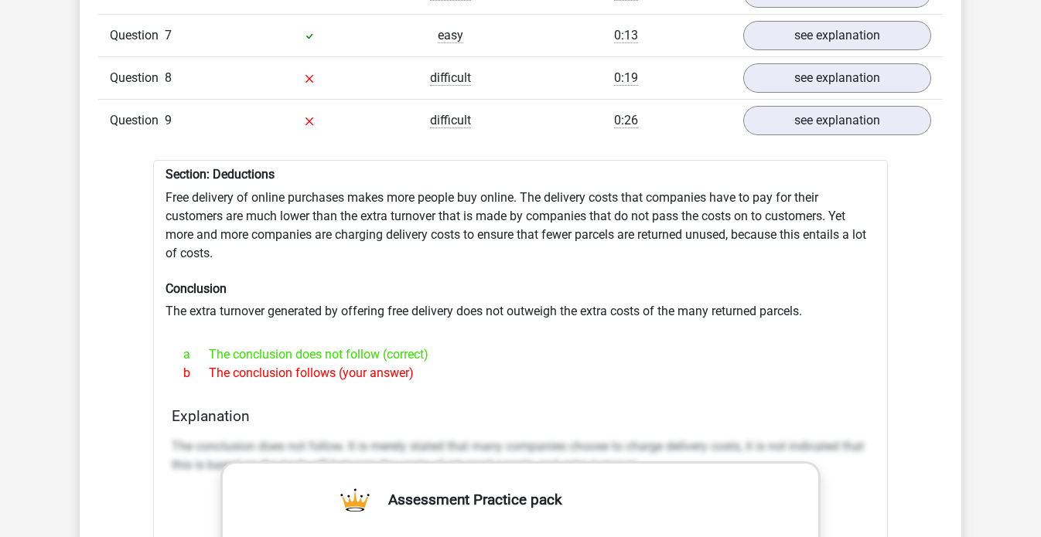
scroll to position [2262, 0]
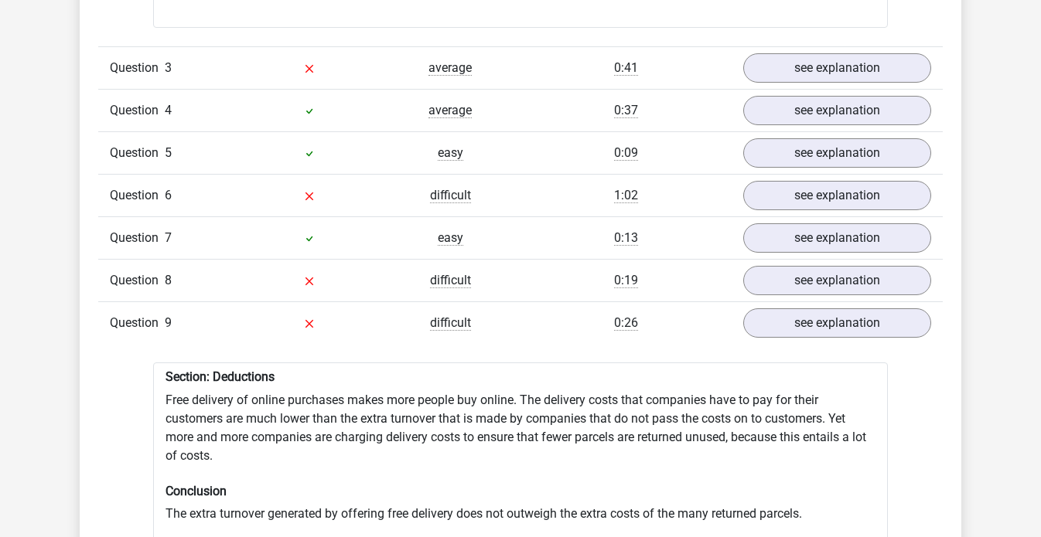
click at [814, 302] on div "Question 9 difficult 0:26 see explanation" at bounding box center [520, 323] width 844 height 43
click at [797, 313] on link "see explanation" at bounding box center [837, 323] width 216 height 34
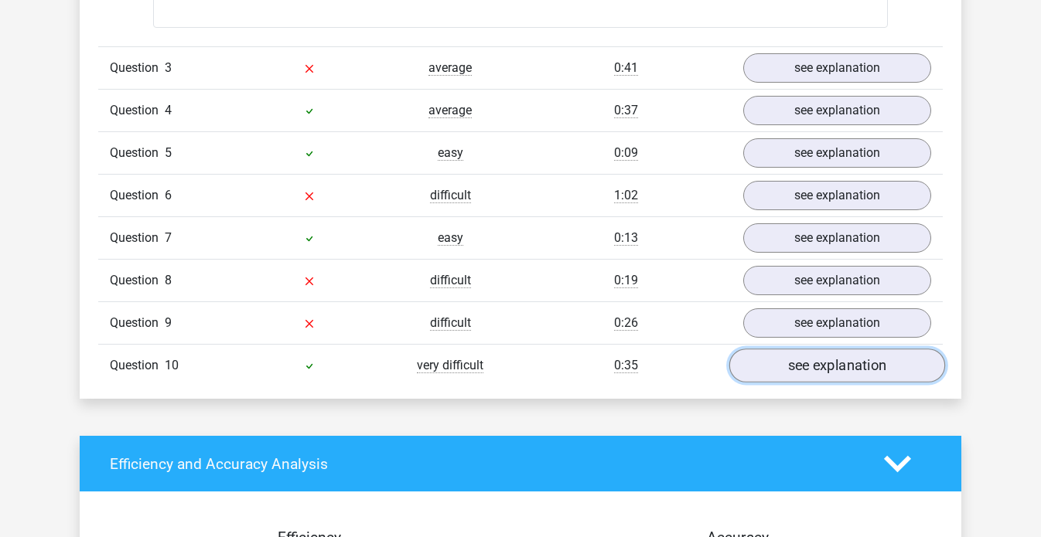
click at [793, 357] on link "see explanation" at bounding box center [837, 366] width 216 height 34
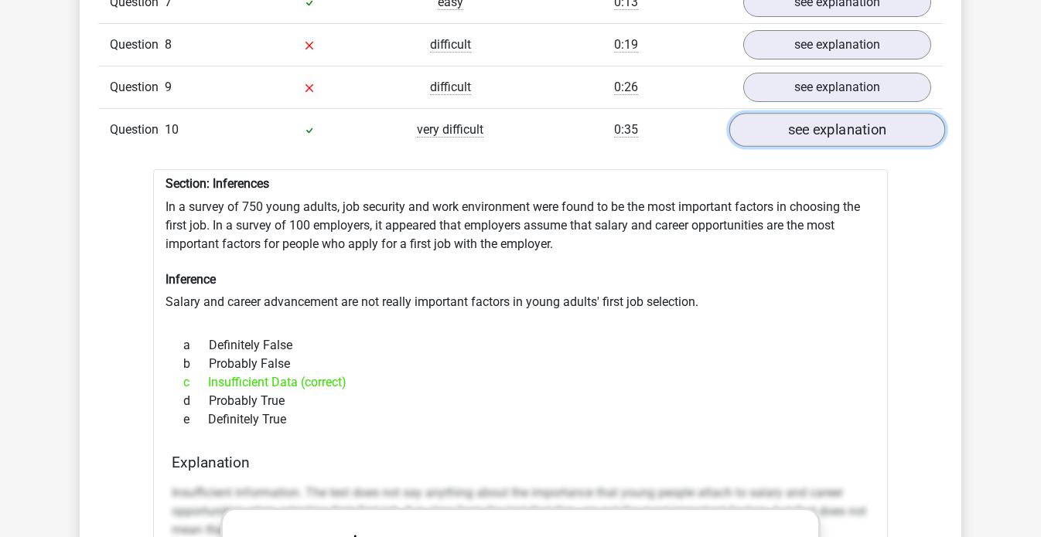
scroll to position [2397, 0]
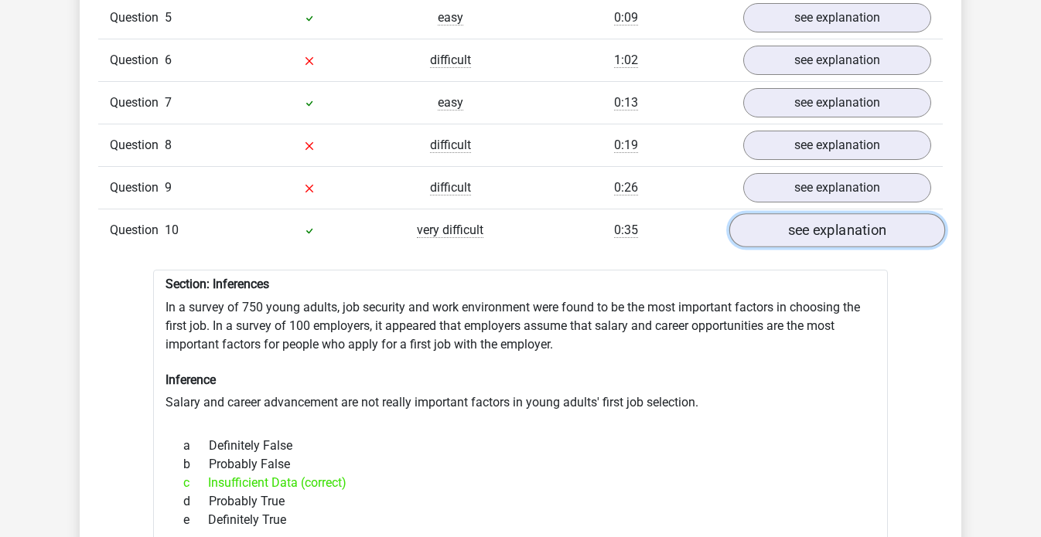
click at [789, 233] on link "see explanation" at bounding box center [837, 230] width 216 height 34
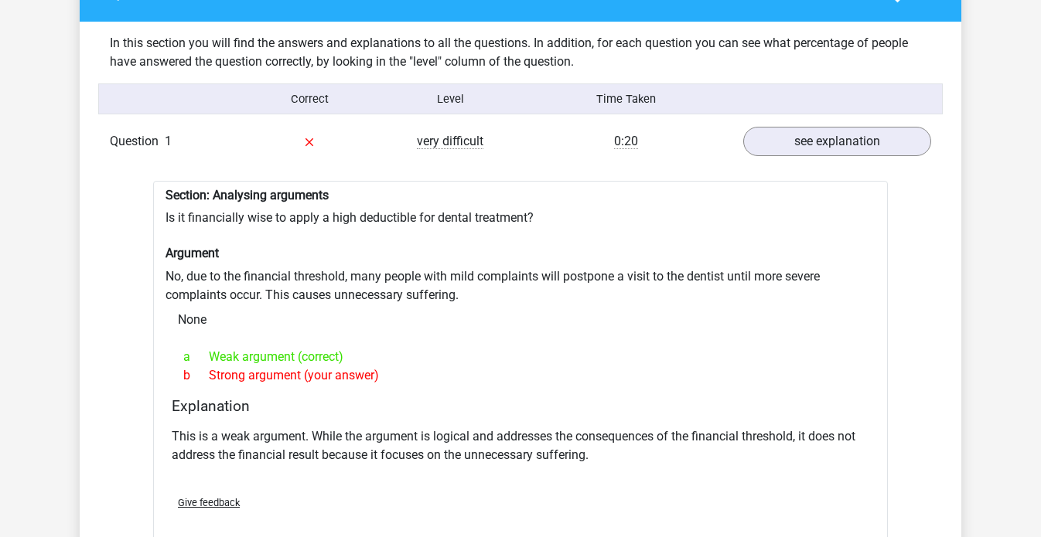
scroll to position [1189, 0]
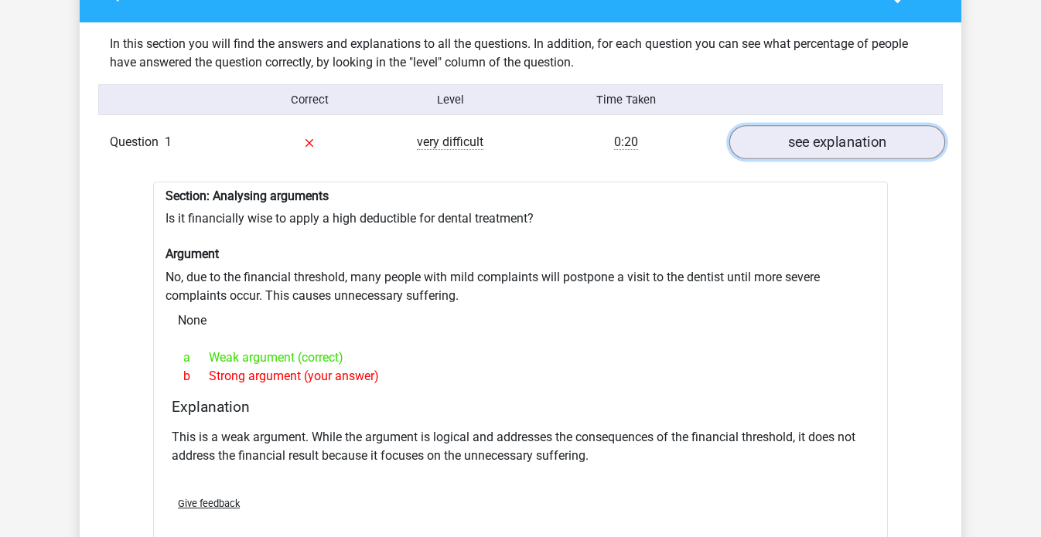
click at [797, 131] on link "see explanation" at bounding box center [837, 142] width 216 height 34
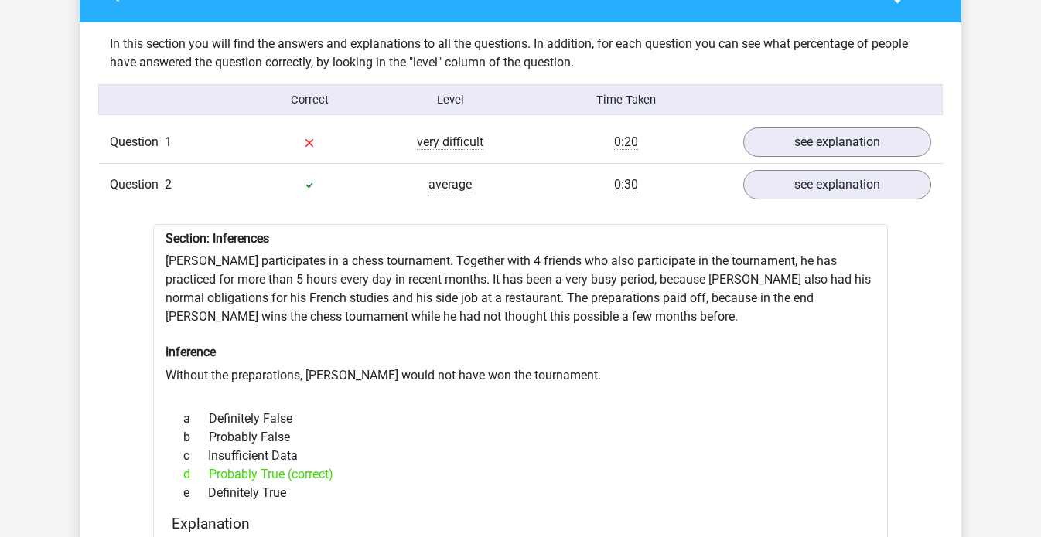
click at [800, 163] on div "Question 2 average 0:30 see explanation" at bounding box center [520, 184] width 844 height 43
click at [795, 171] on link "see explanation" at bounding box center [837, 185] width 216 height 34
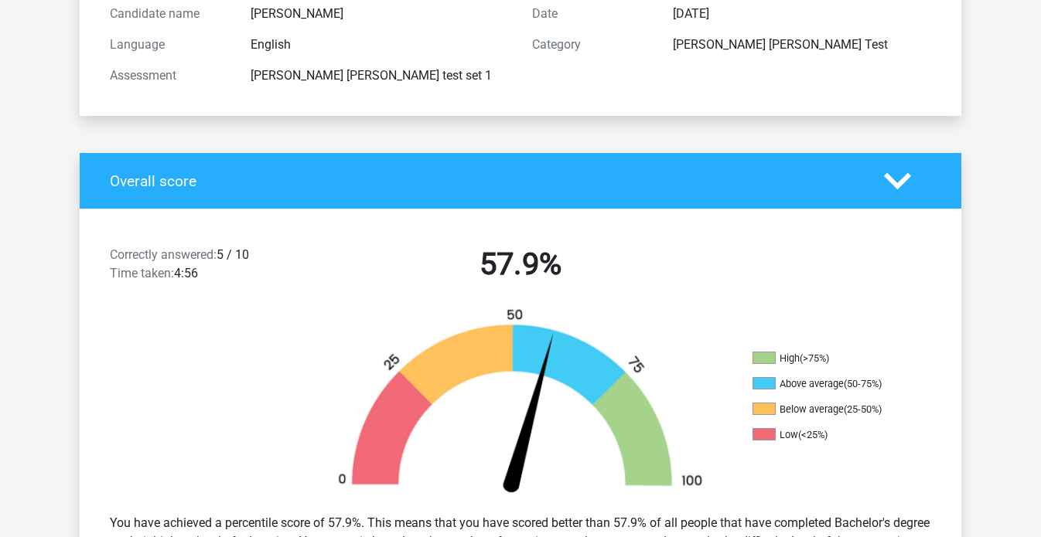
scroll to position [0, 0]
